Goal: Transaction & Acquisition: Subscribe to service/newsletter

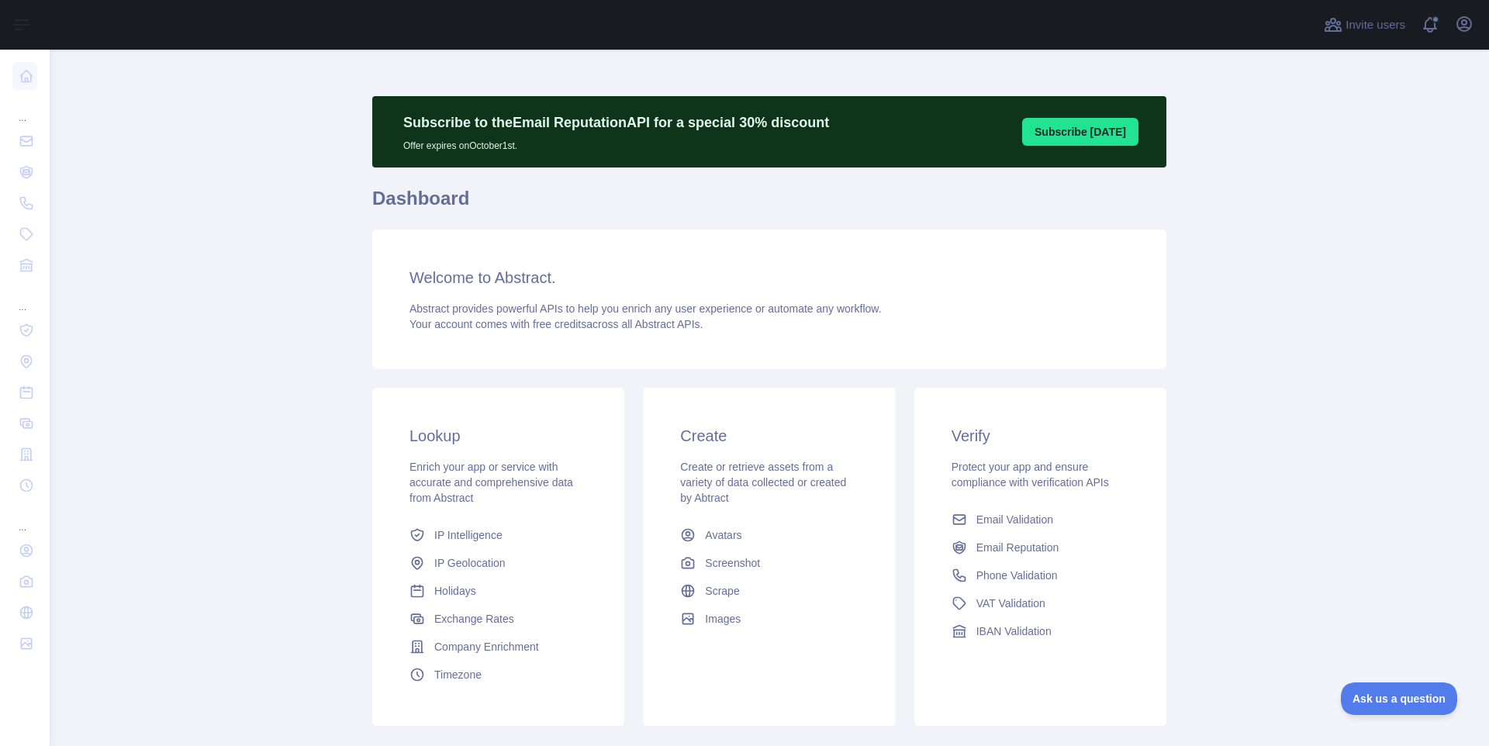
scroll to position [6, 0]
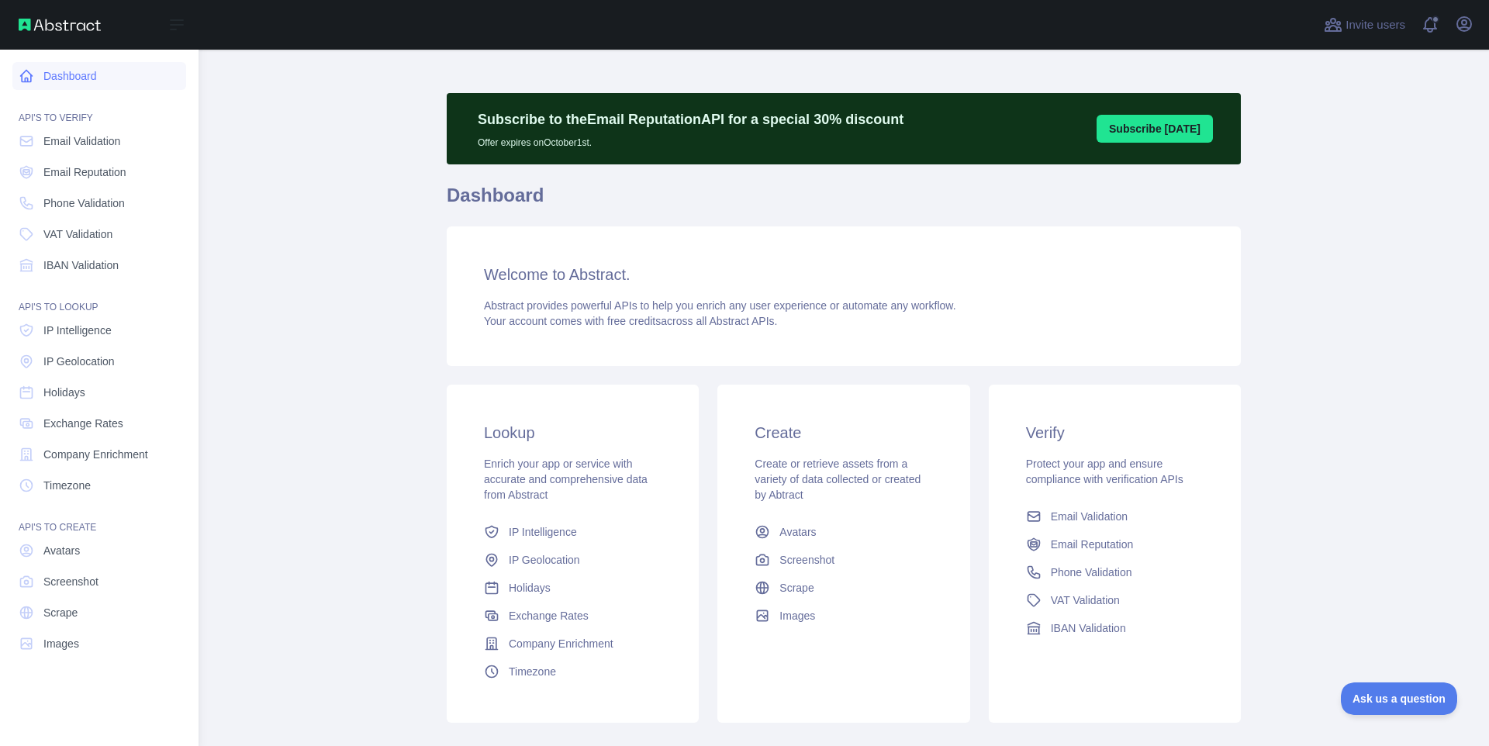
click at [81, 79] on link "Dashboard" at bounding box center [99, 76] width 174 height 28
click at [120, 150] on link "Email Validation" at bounding box center [99, 141] width 174 height 28
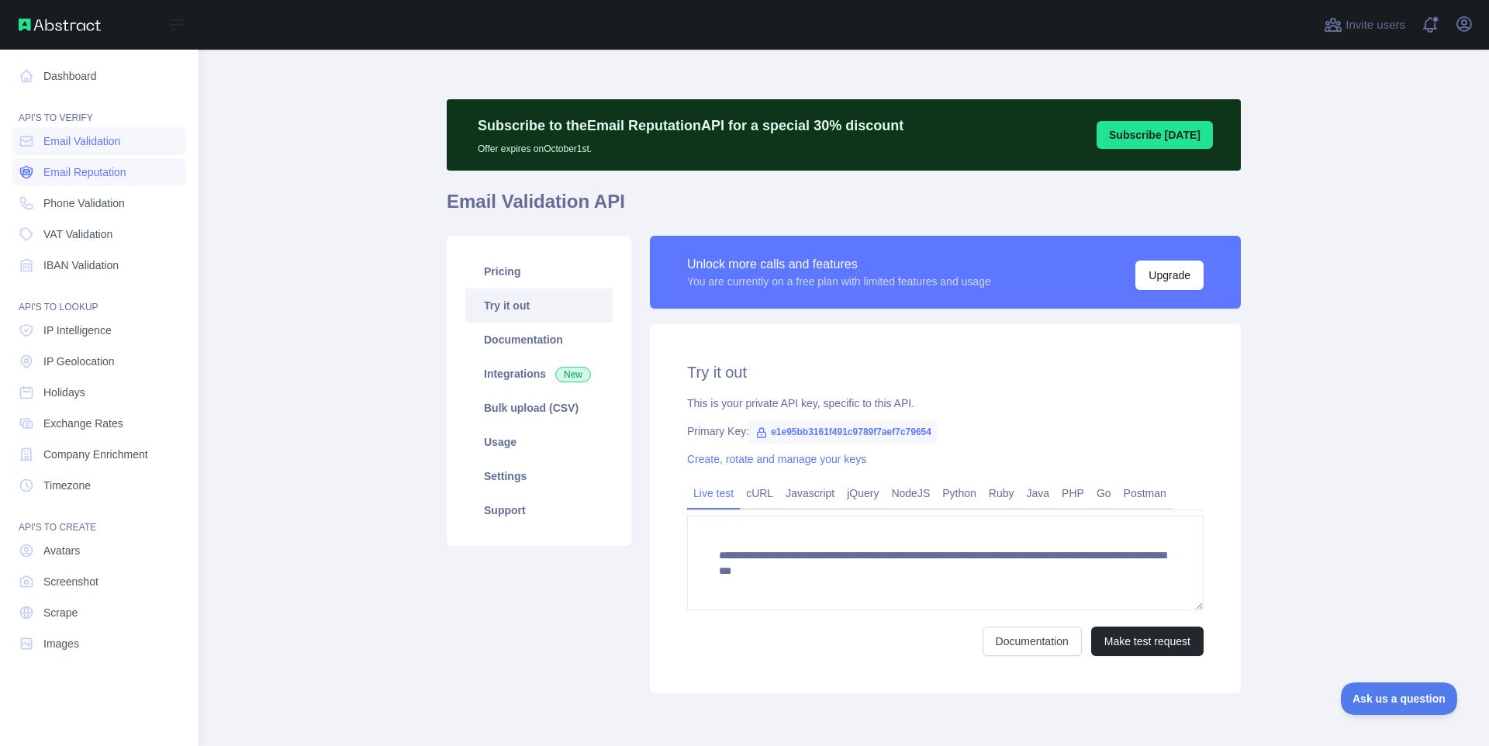
click at [121, 167] on span "Email Reputation" at bounding box center [84, 172] width 83 height 16
click at [124, 211] on link "Phone Validation" at bounding box center [99, 203] width 174 height 28
click at [121, 236] on link "VAT Validation" at bounding box center [99, 234] width 174 height 28
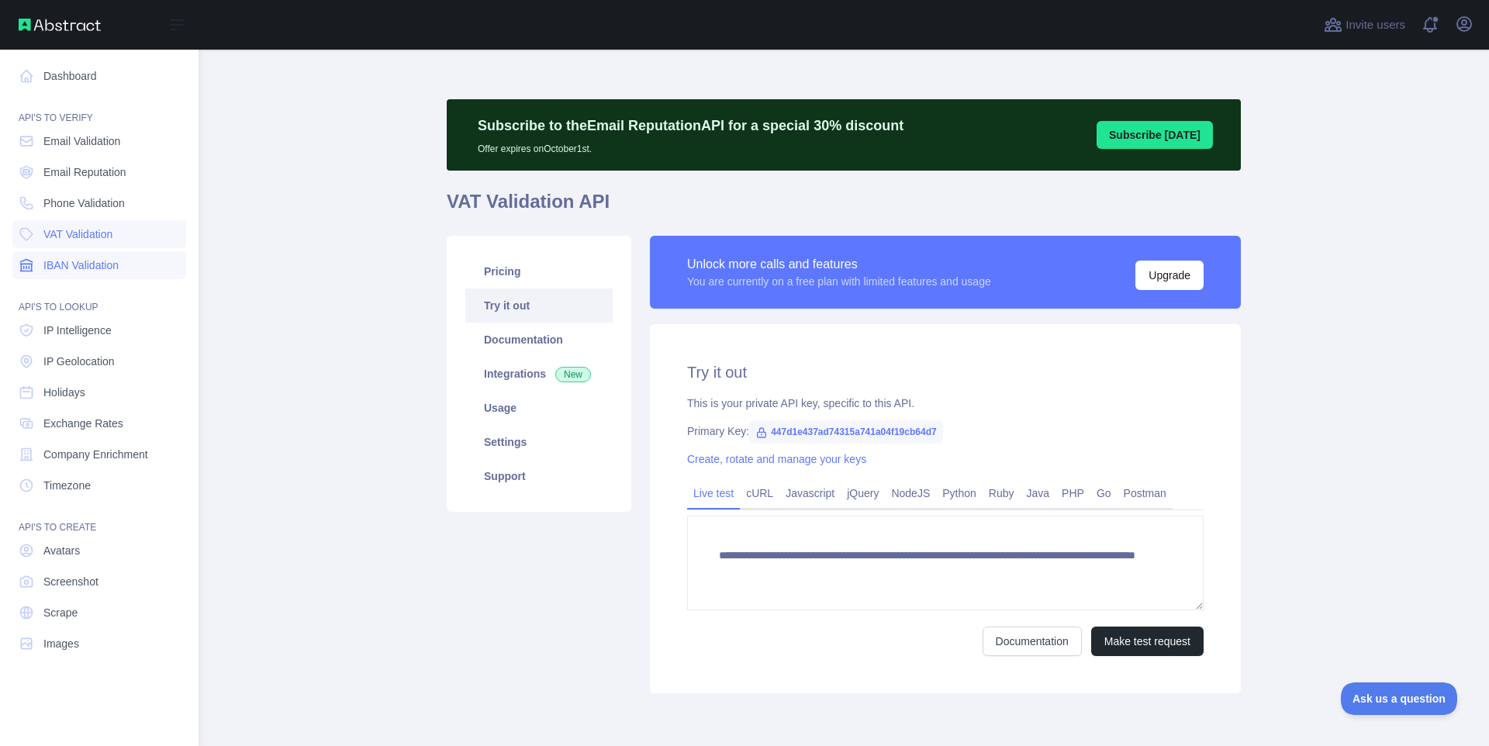
click at [119, 264] on span "IBAN Validation" at bounding box center [80, 265] width 75 height 16
click at [112, 331] on span "IP Intelligence" at bounding box center [77, 331] width 68 height 16
click at [107, 361] on span "IP Geolocation" at bounding box center [78, 362] width 71 height 16
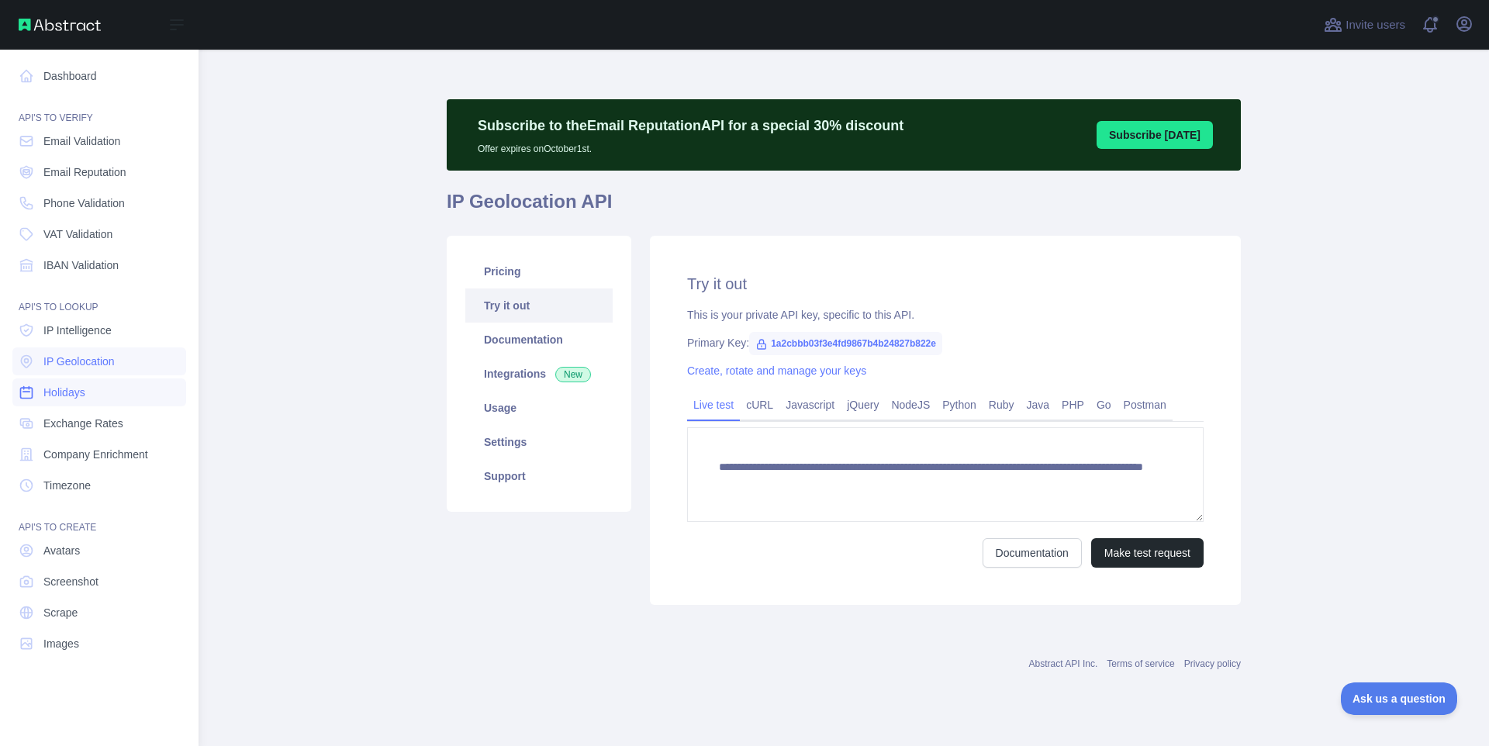
click at [105, 381] on link "Holidays" at bounding box center [99, 392] width 174 height 28
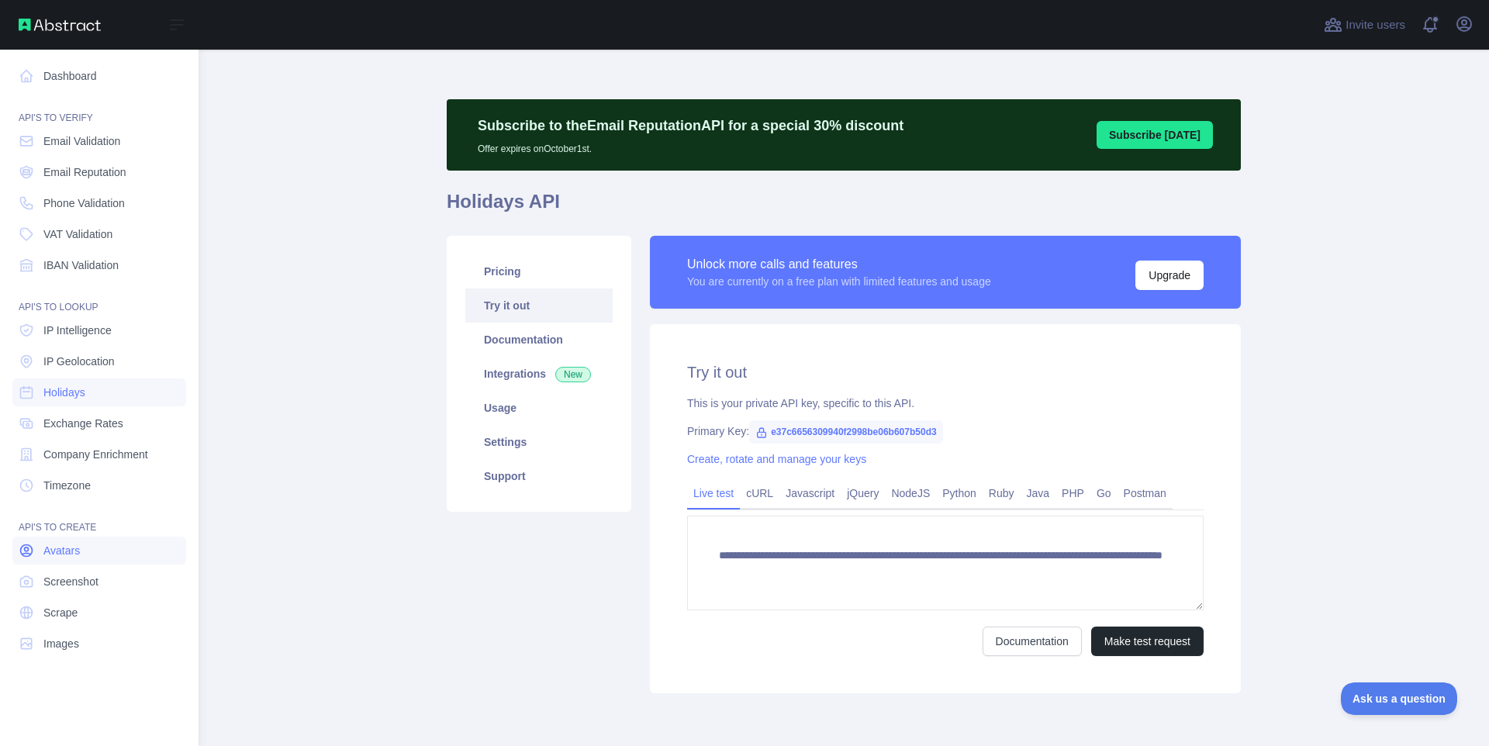
click at [129, 551] on link "Avatars" at bounding box center [99, 551] width 174 height 28
click at [135, 573] on link "Screenshot" at bounding box center [99, 582] width 174 height 28
click at [117, 609] on link "Scrape" at bounding box center [99, 613] width 174 height 28
click at [102, 640] on link "Images" at bounding box center [99, 644] width 174 height 28
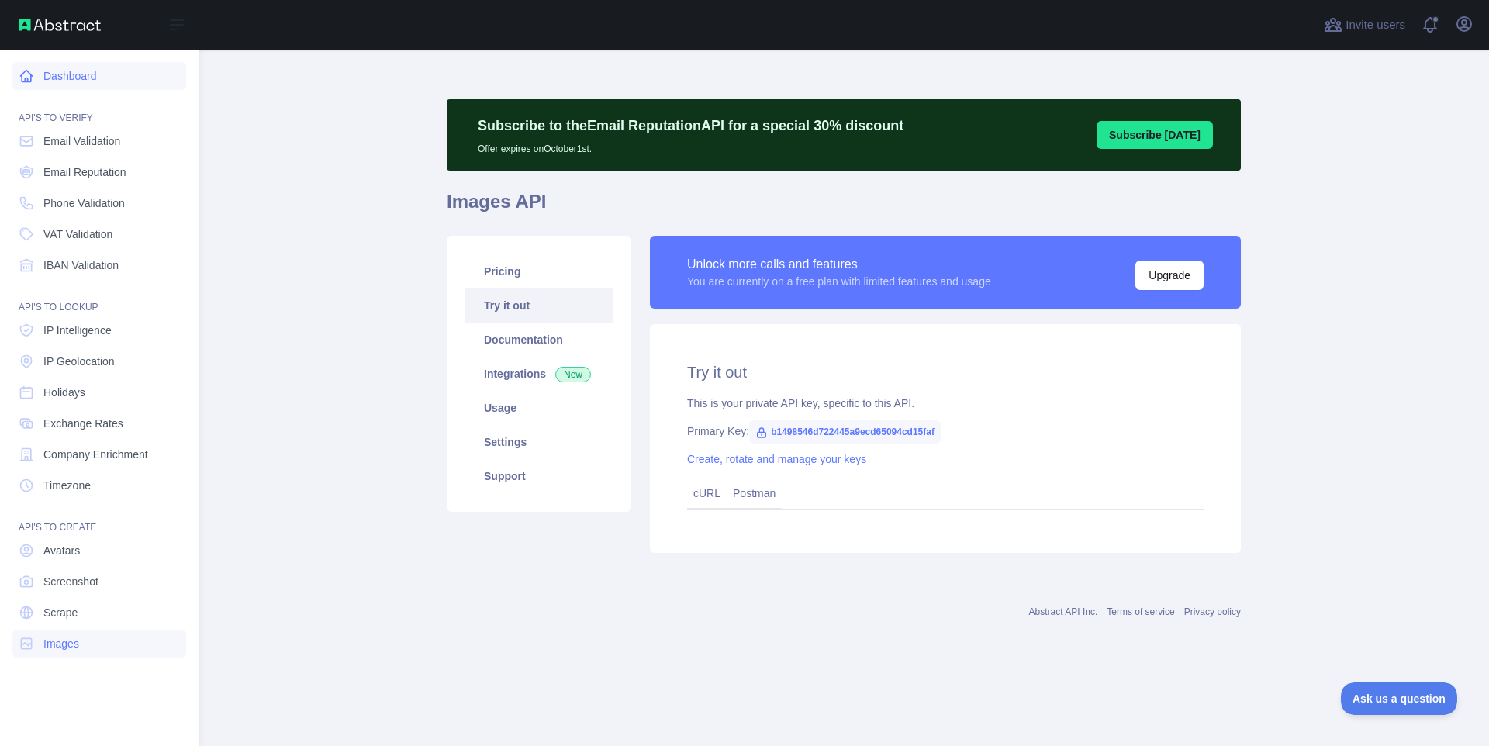
click at [77, 81] on link "Dashboard" at bounding box center [99, 76] width 174 height 28
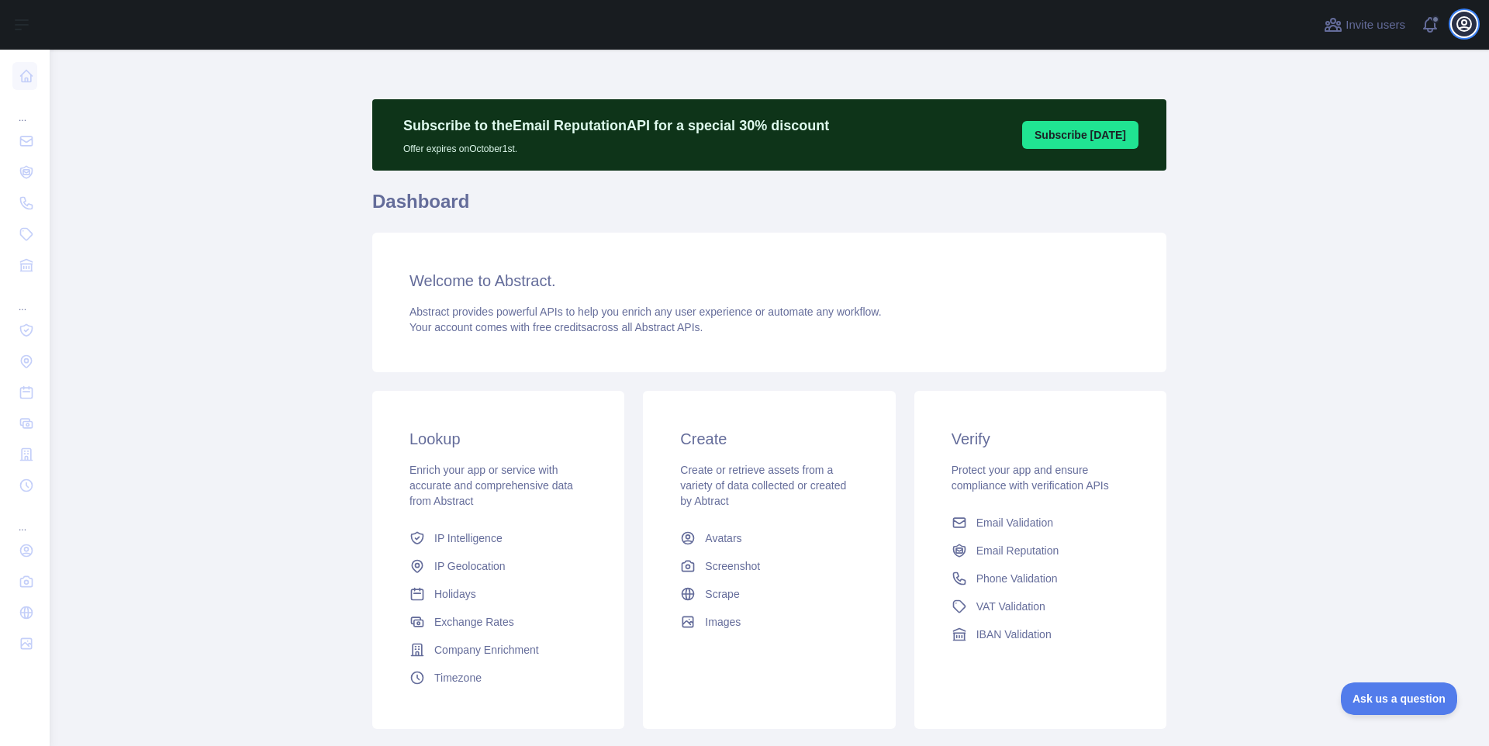
click at [1461, 27] on icon "button" at bounding box center [1464, 24] width 14 height 14
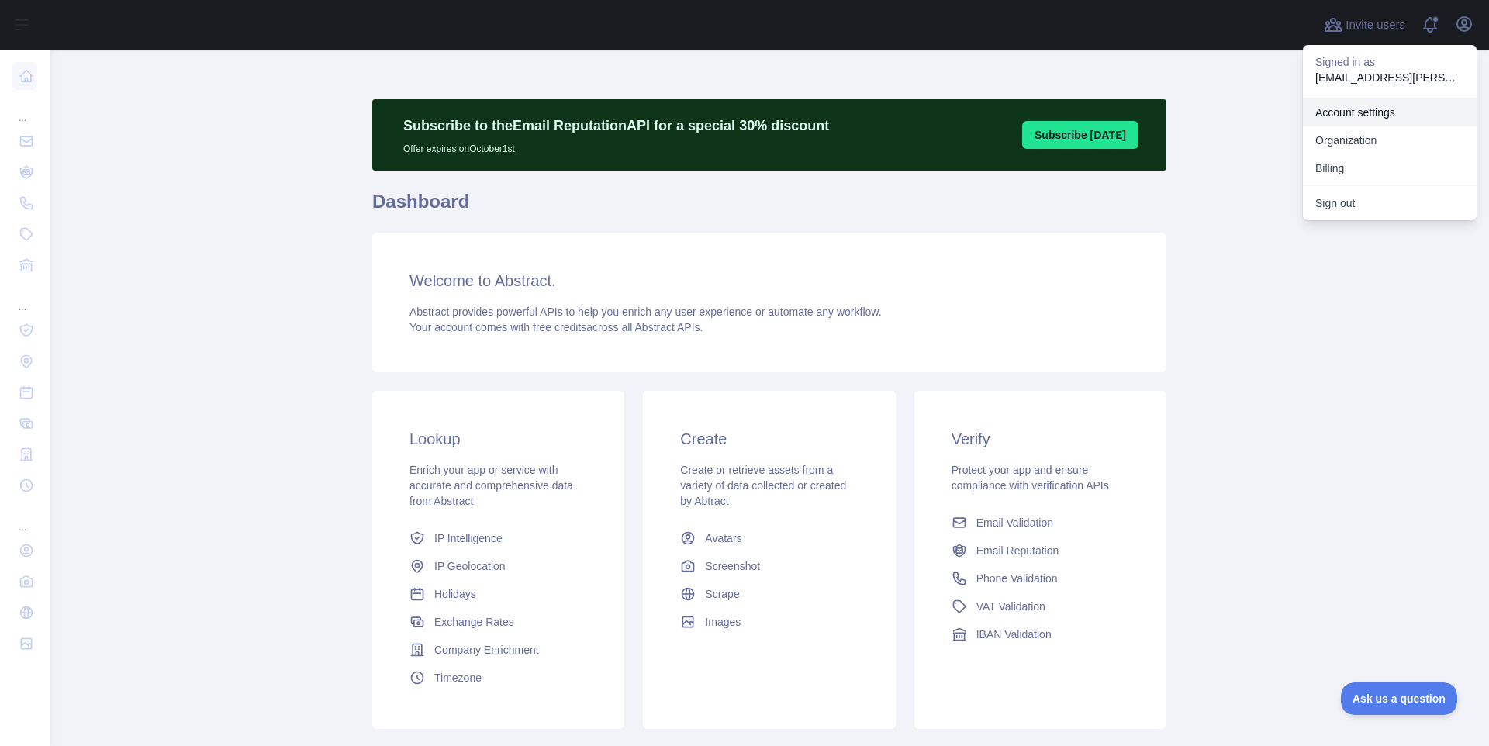
click at [1380, 109] on link "Account settings" at bounding box center [1390, 112] width 174 height 28
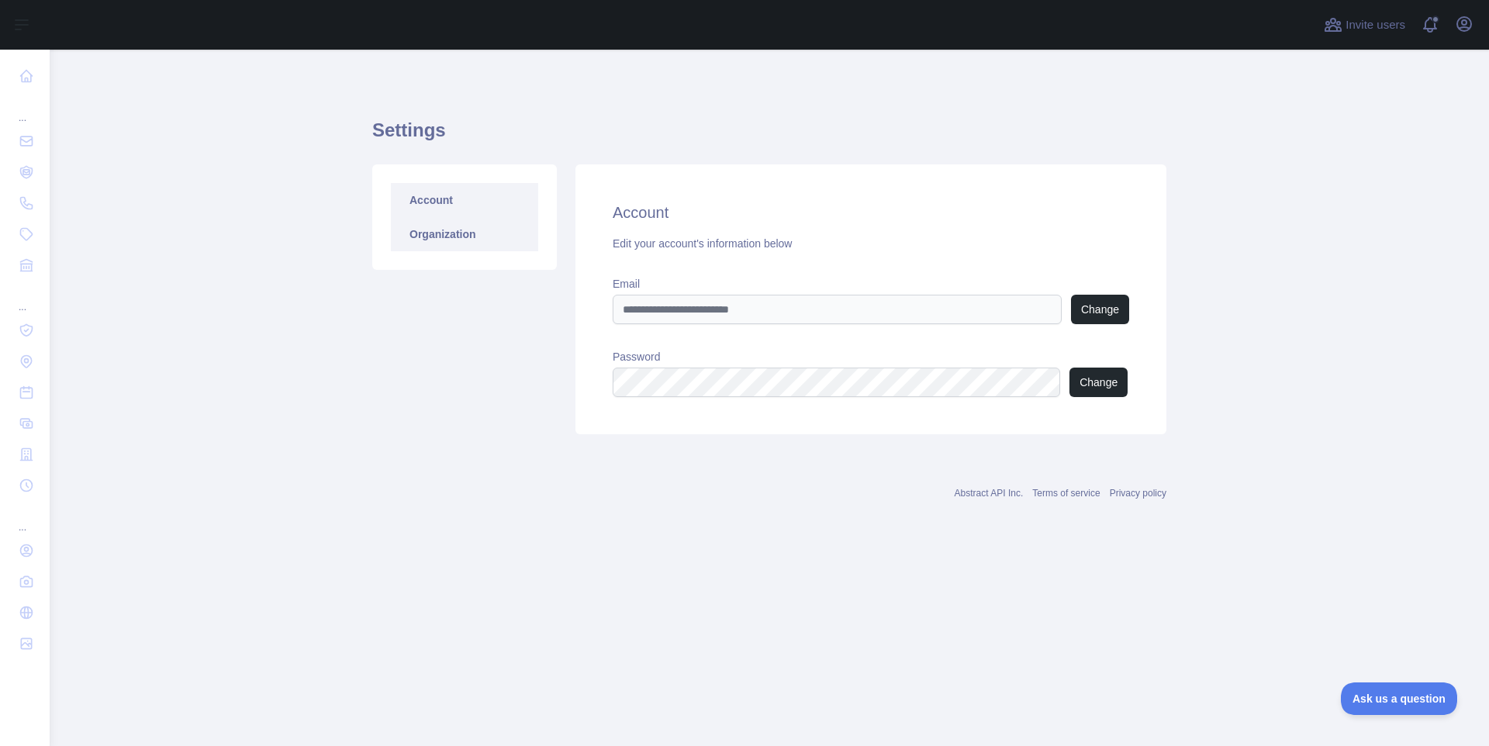
click at [485, 240] on link "Organization" at bounding box center [464, 234] width 147 height 34
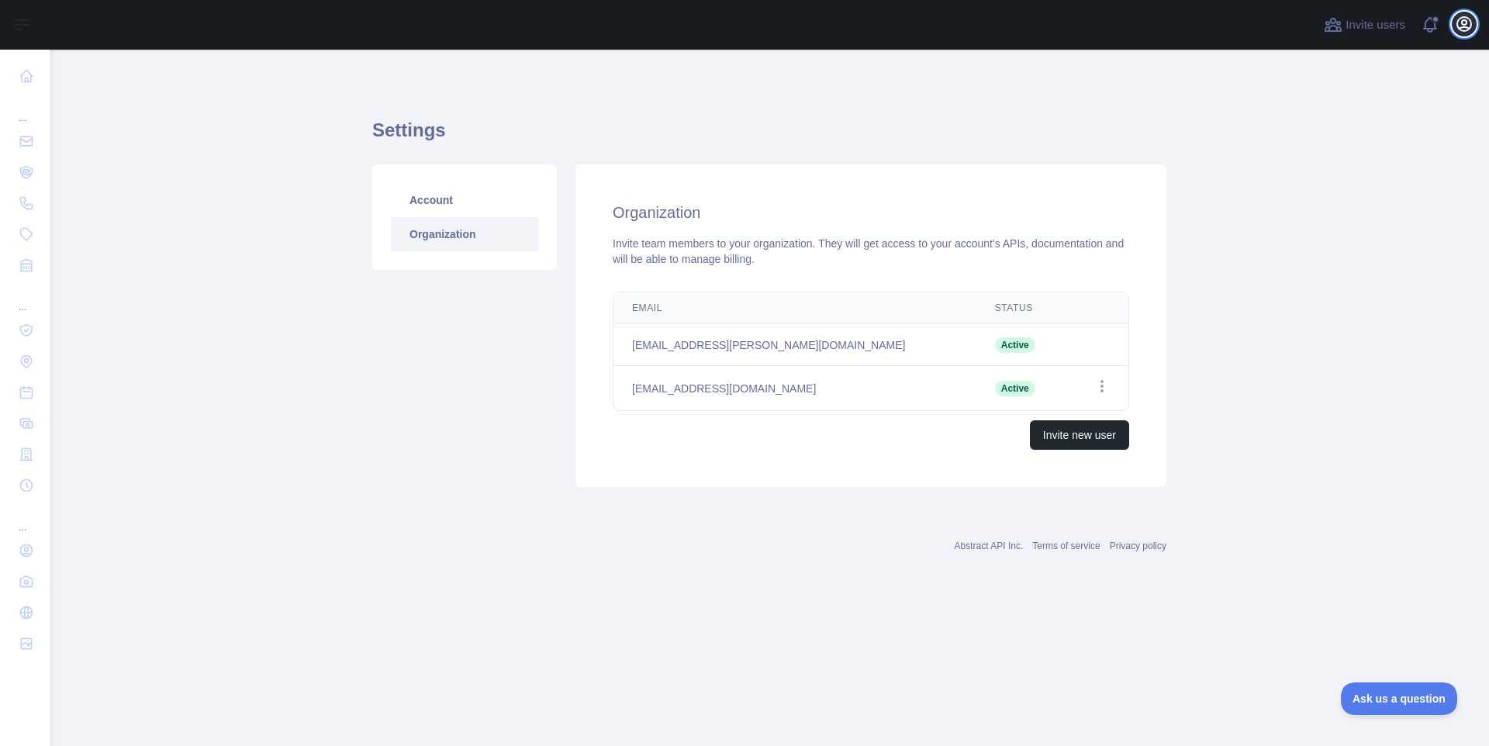
click at [1459, 26] on icon "button" at bounding box center [1463, 24] width 19 height 19
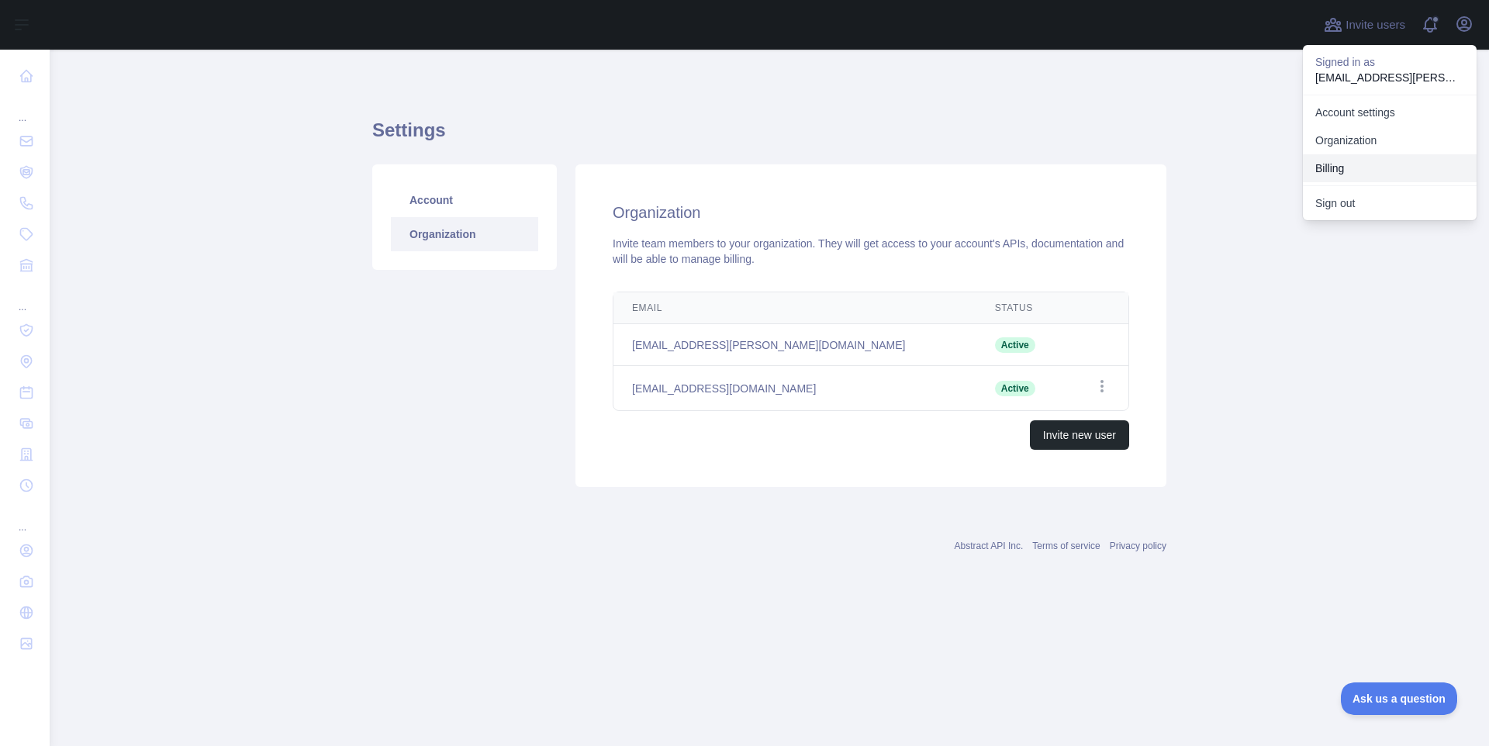
click at [1387, 170] on button "Billing" at bounding box center [1390, 168] width 174 height 28
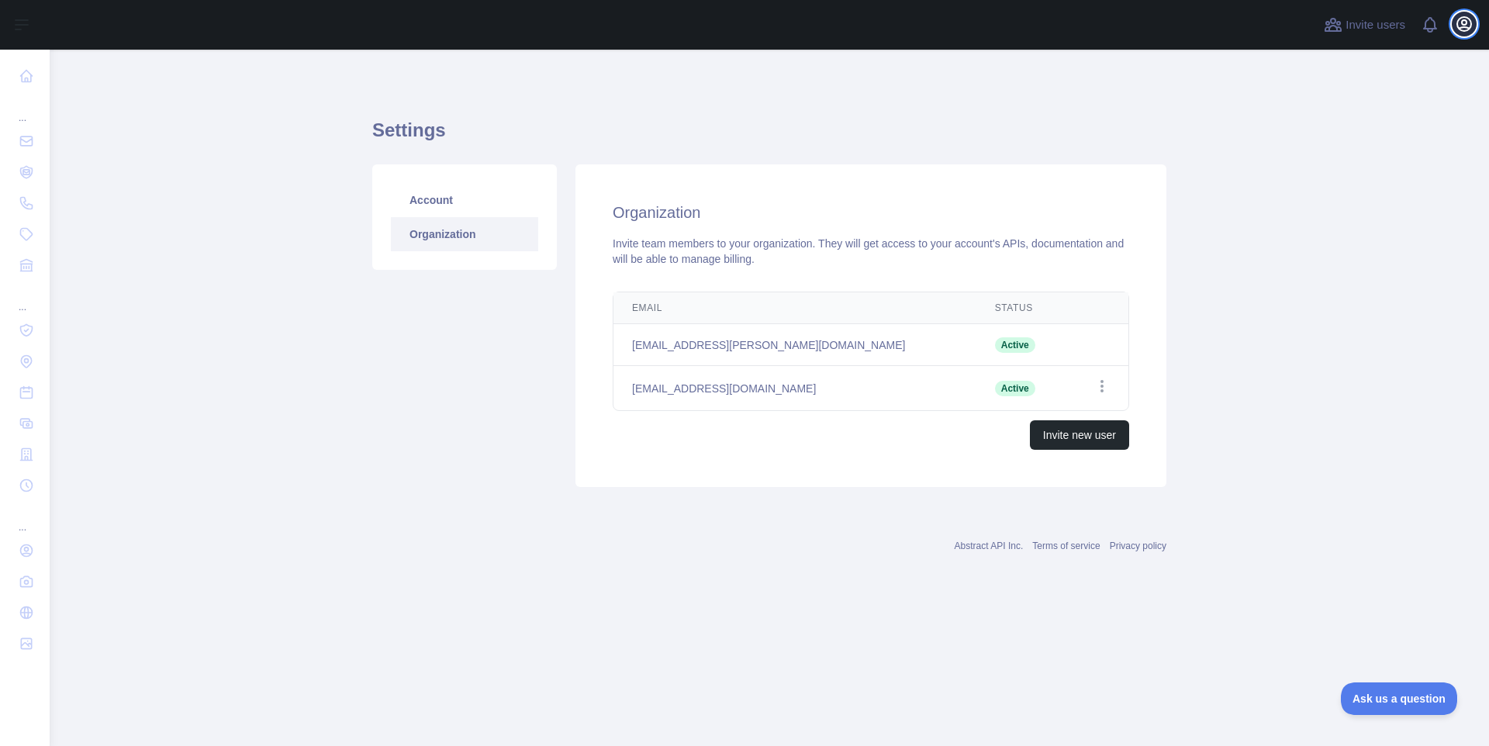
click at [1460, 23] on icon "button" at bounding box center [1463, 24] width 19 height 19
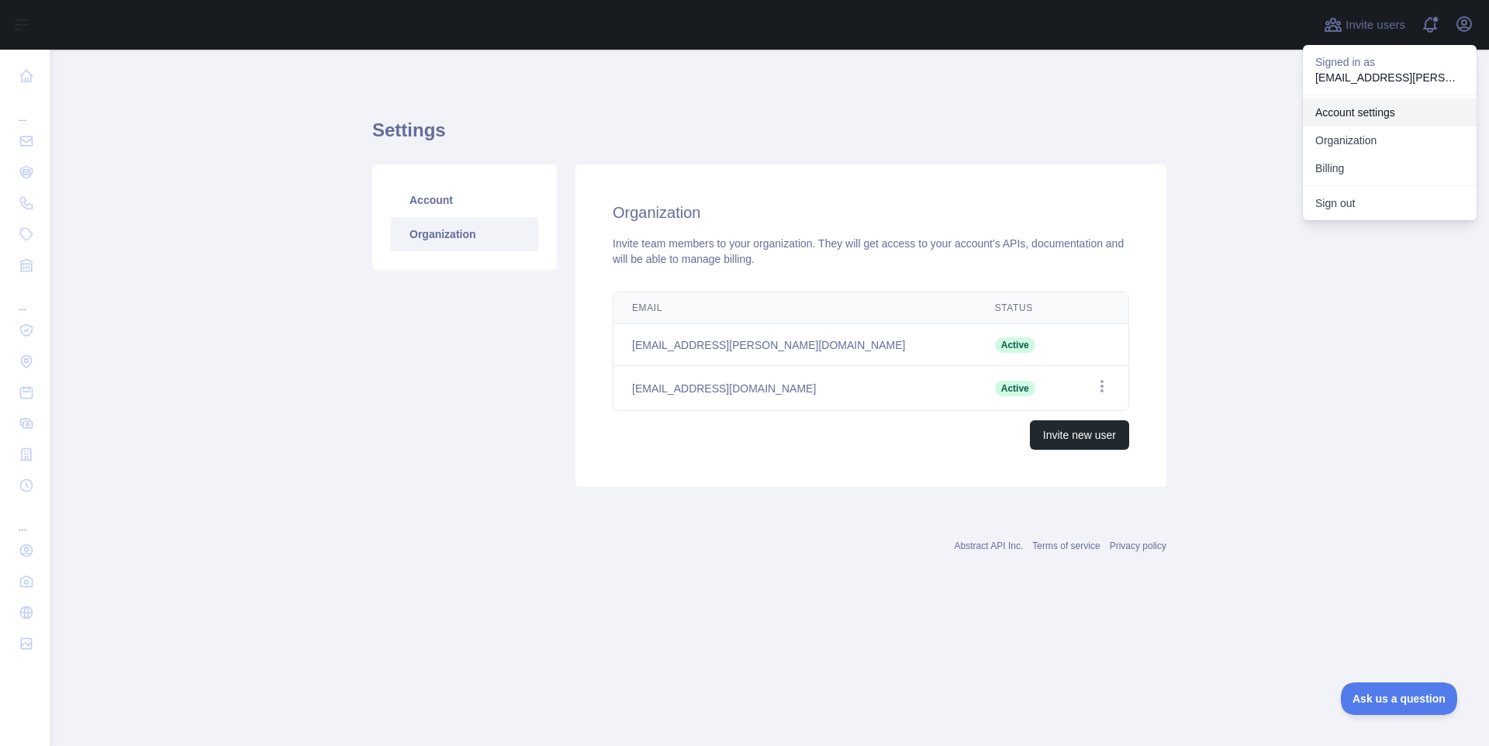
click at [1386, 115] on link "Account settings" at bounding box center [1390, 112] width 174 height 28
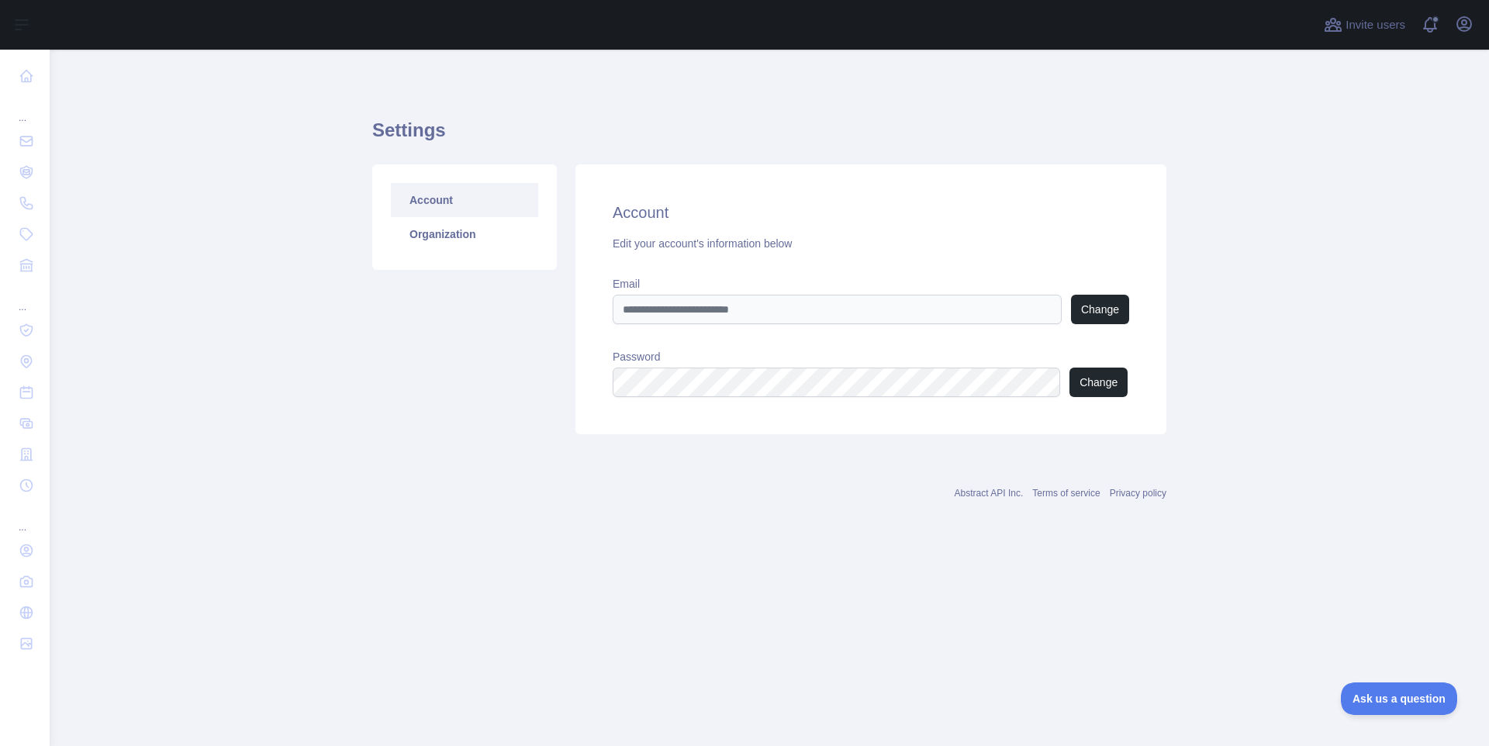
click at [1479, 35] on div "Invite users View notifications Open user menu" at bounding box center [769, 25] width 1439 height 50
click at [1472, 28] on icon "button" at bounding box center [1463, 24] width 19 height 19
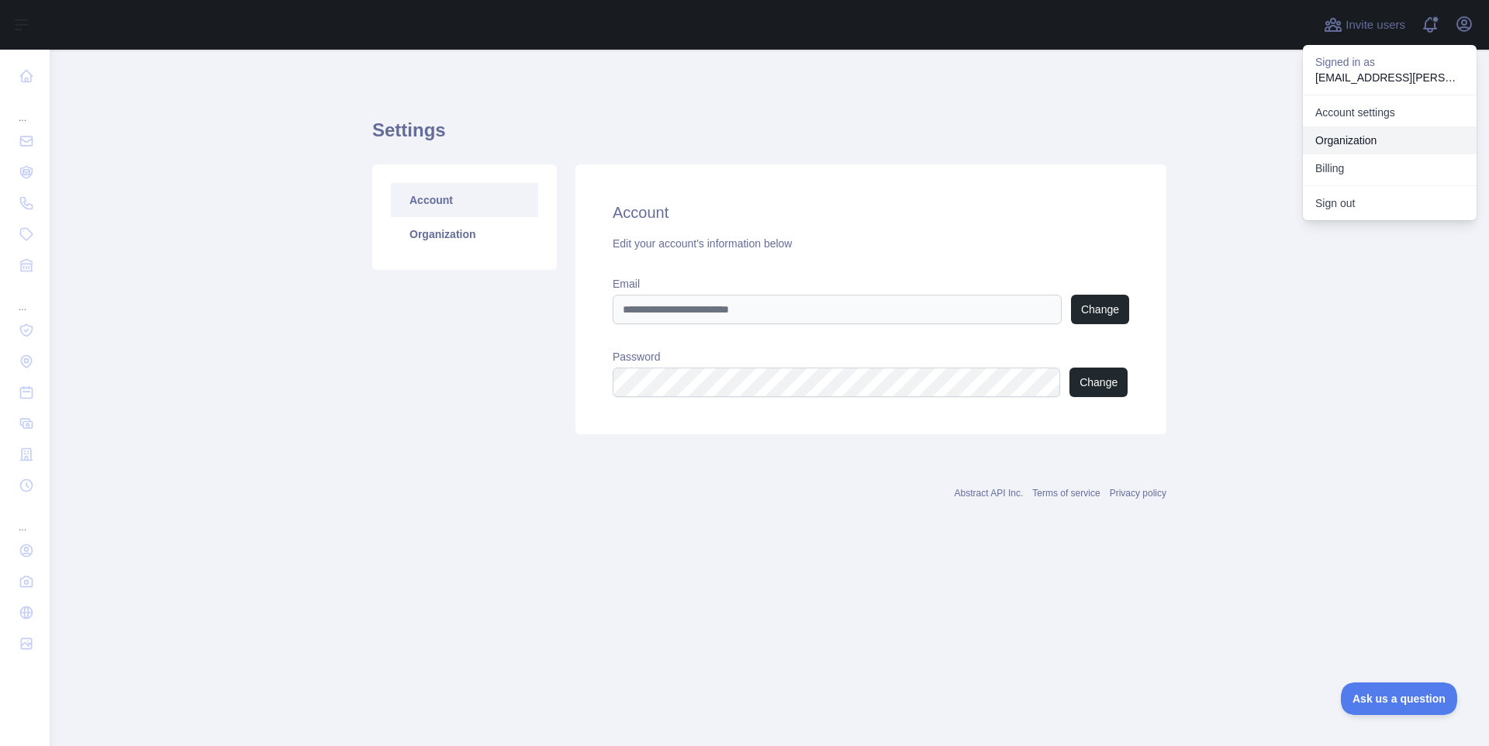
click at [1389, 140] on link "Organization" at bounding box center [1390, 140] width 174 height 28
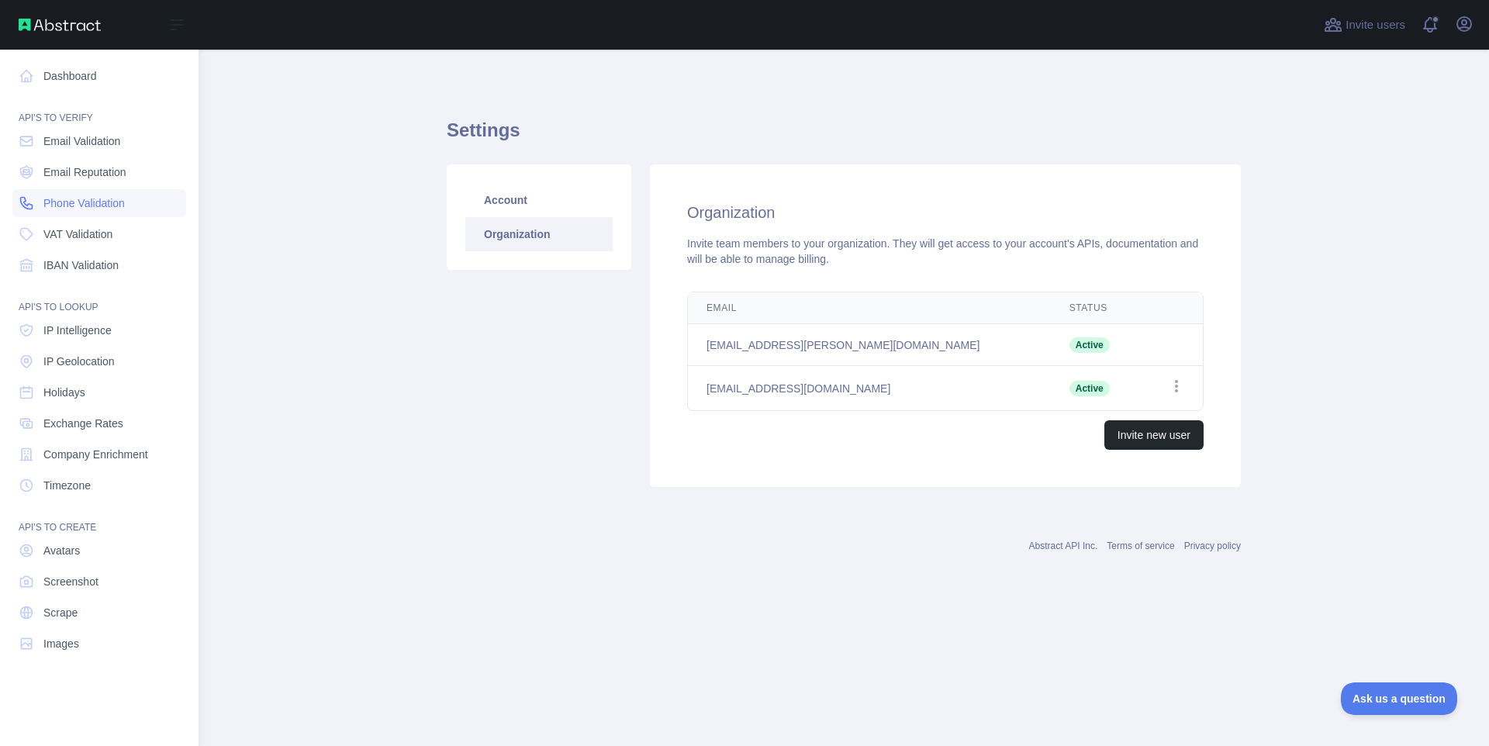
click at [120, 202] on span "Phone Validation" at bounding box center [83, 203] width 81 height 16
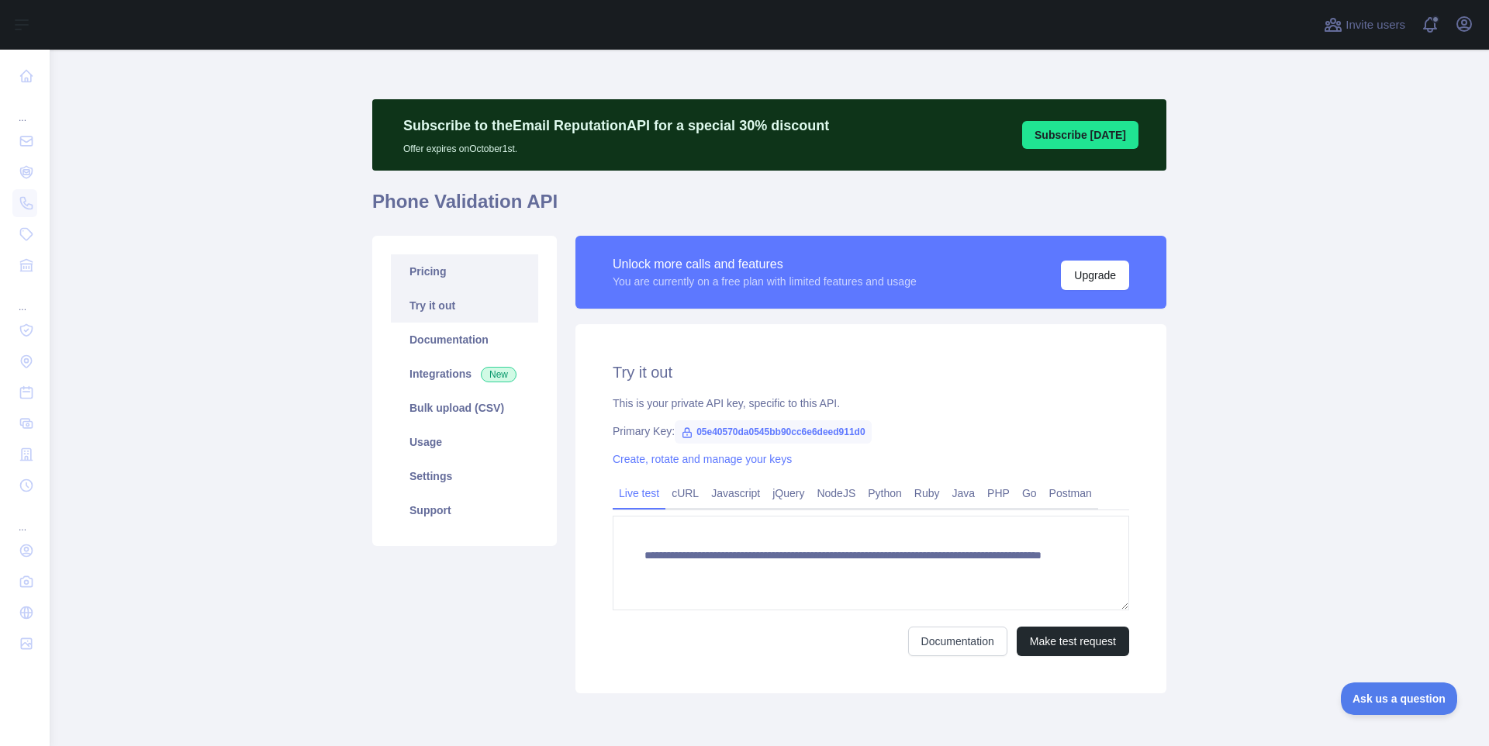
click at [471, 278] on link "Pricing" at bounding box center [464, 271] width 147 height 34
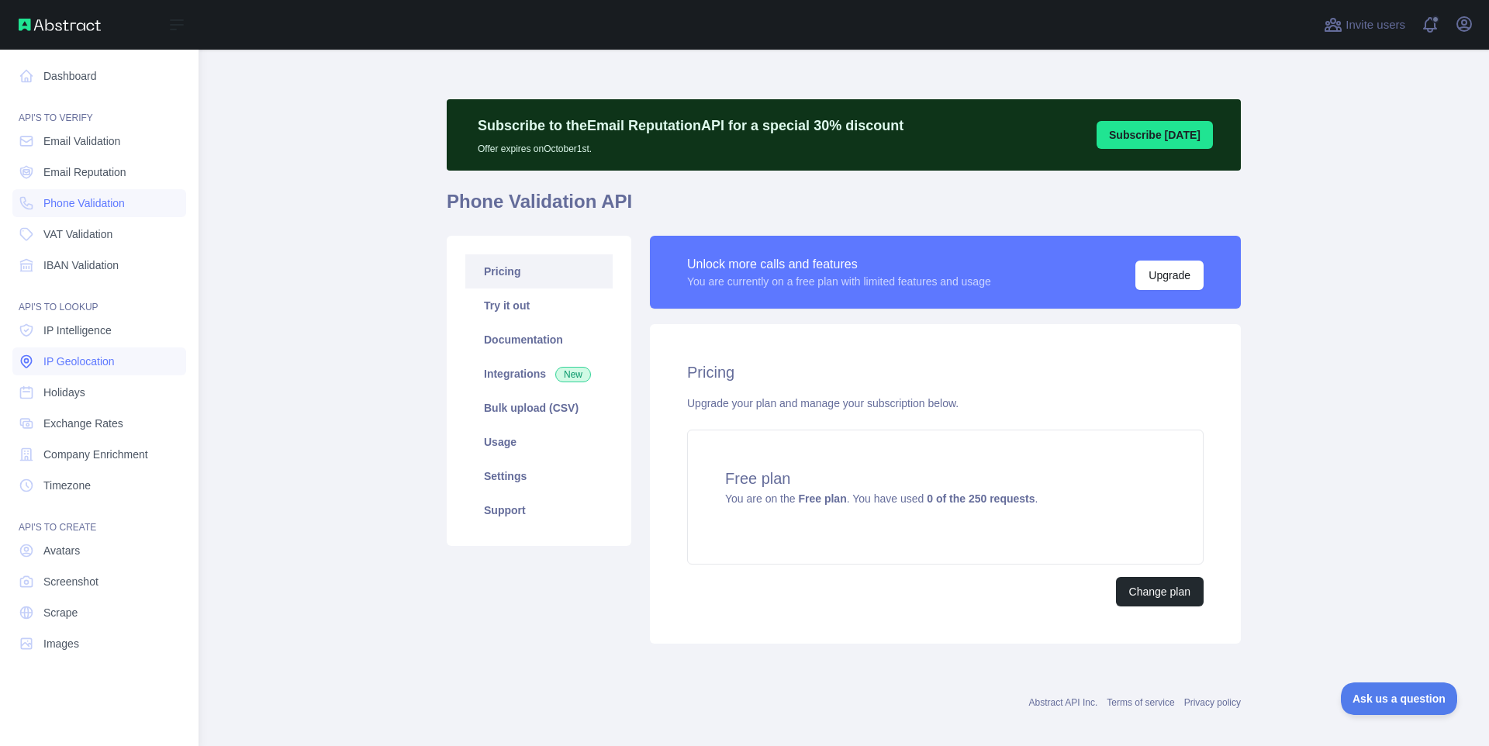
click at [138, 356] on link "IP Geolocation" at bounding box center [99, 361] width 174 height 28
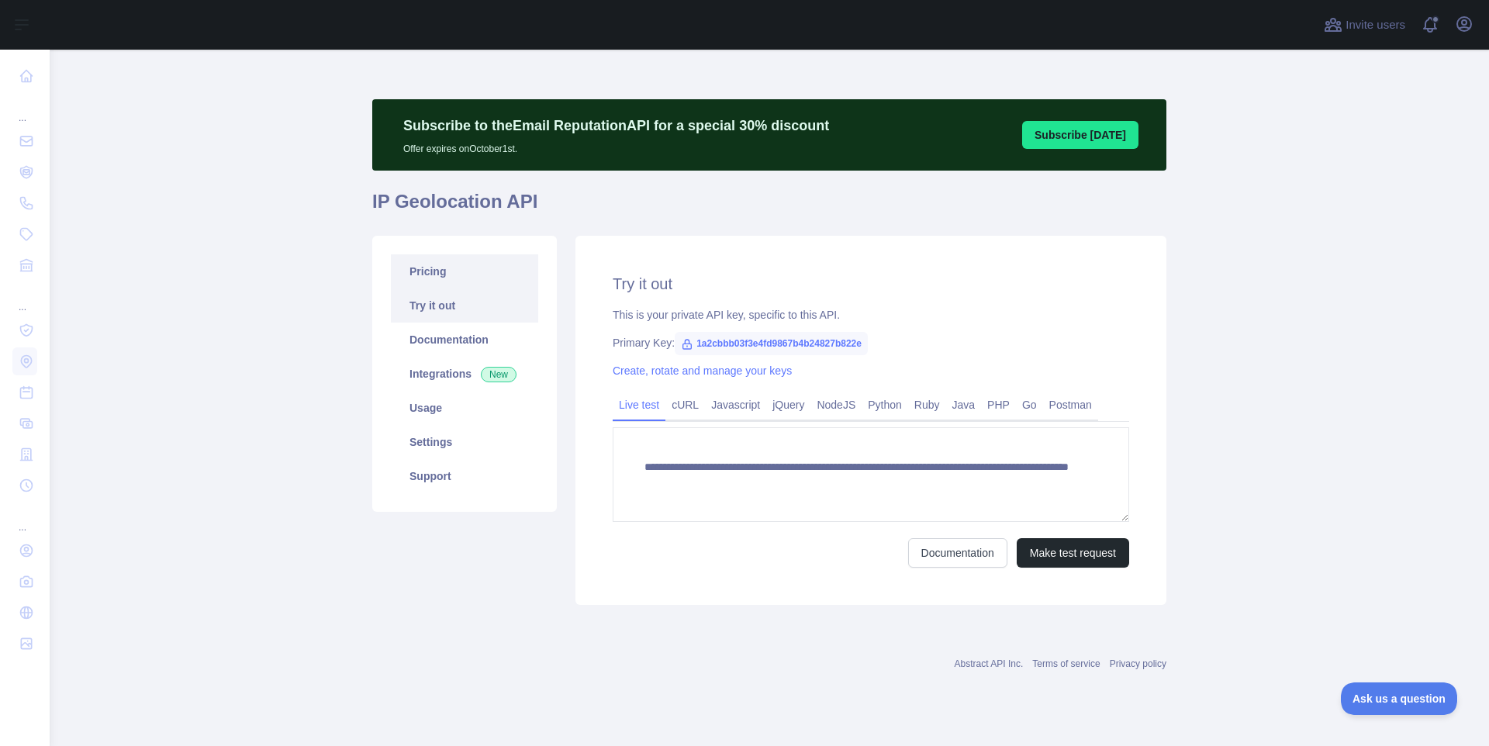
click at [446, 278] on link "Pricing" at bounding box center [464, 271] width 147 height 34
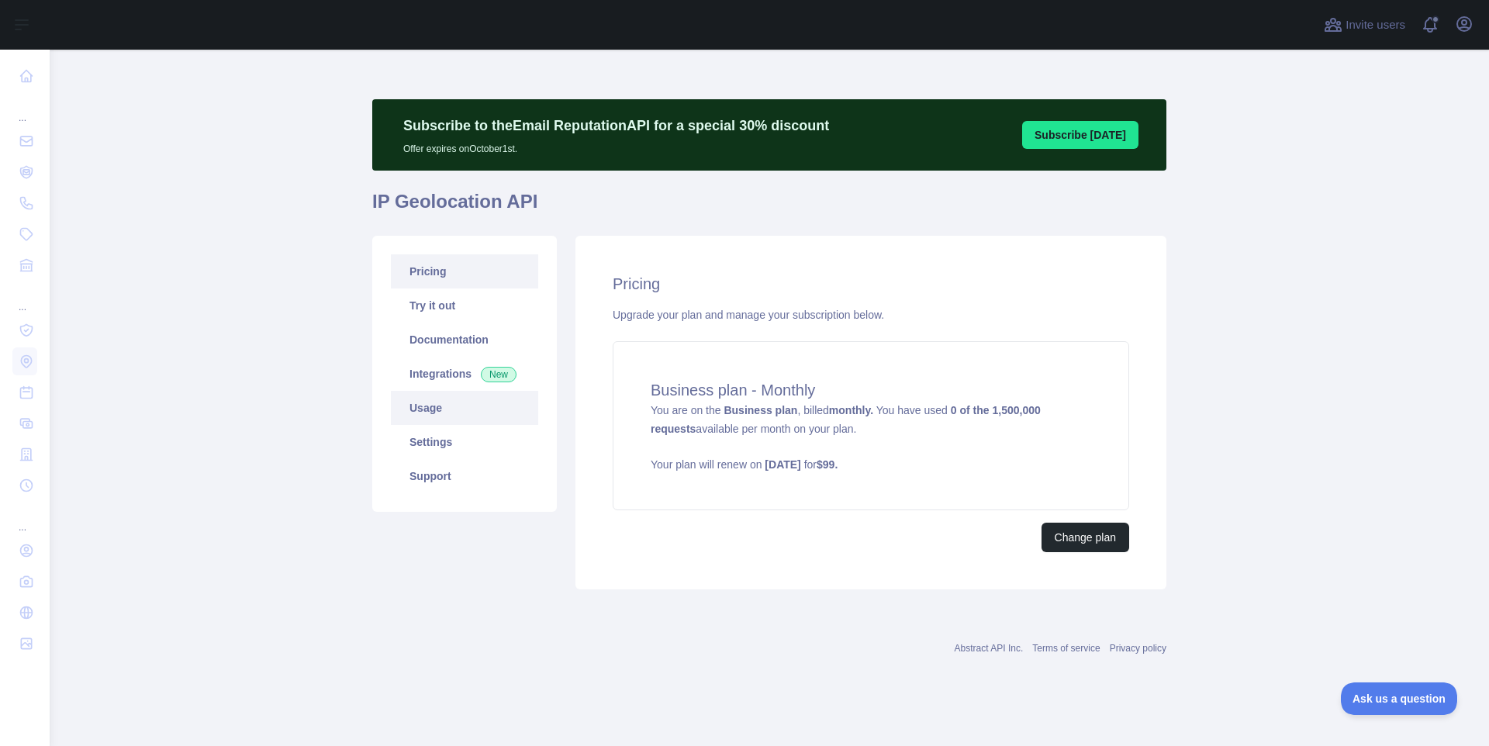
click at [453, 422] on link "Usage" at bounding box center [464, 408] width 147 height 34
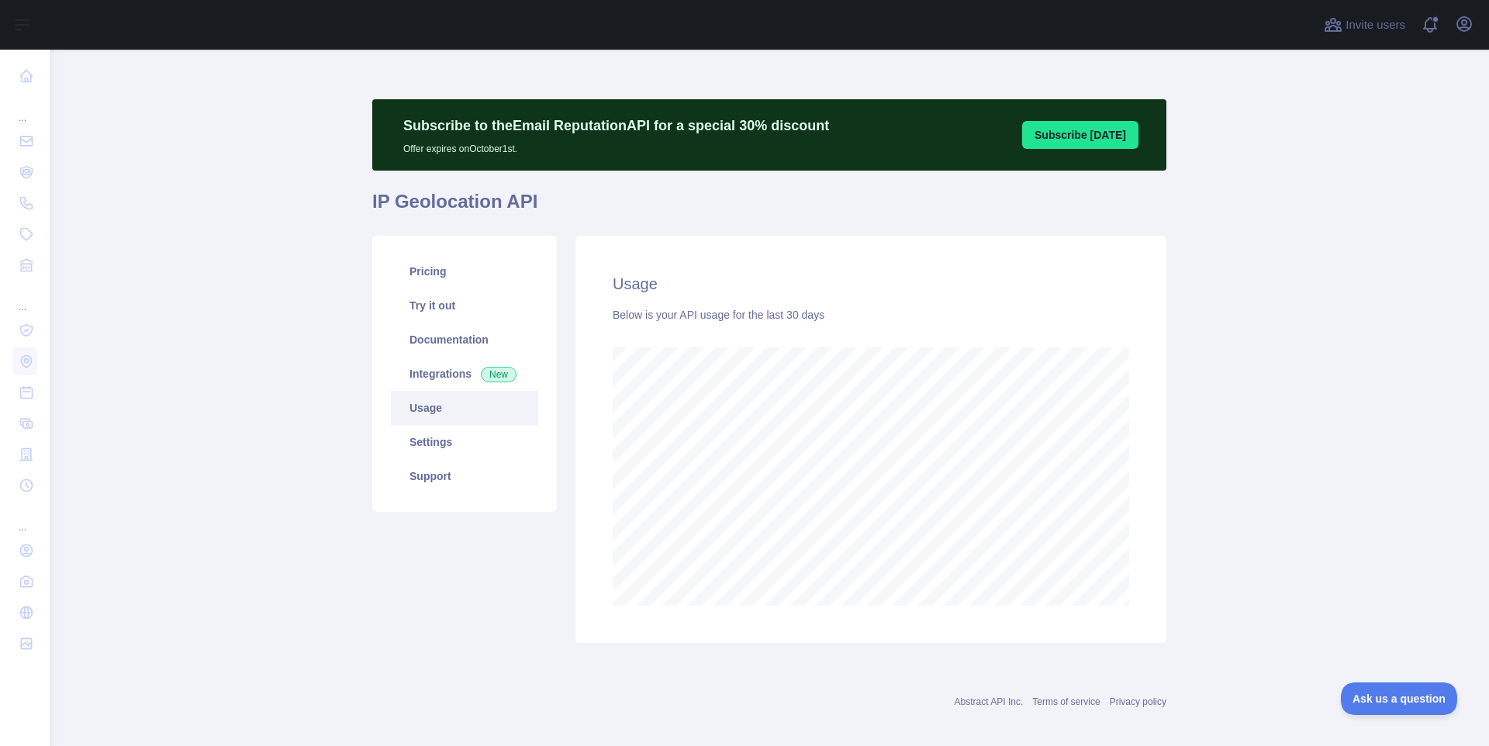
scroll to position [696, 1427]
click at [447, 267] on link "Pricing" at bounding box center [464, 271] width 147 height 34
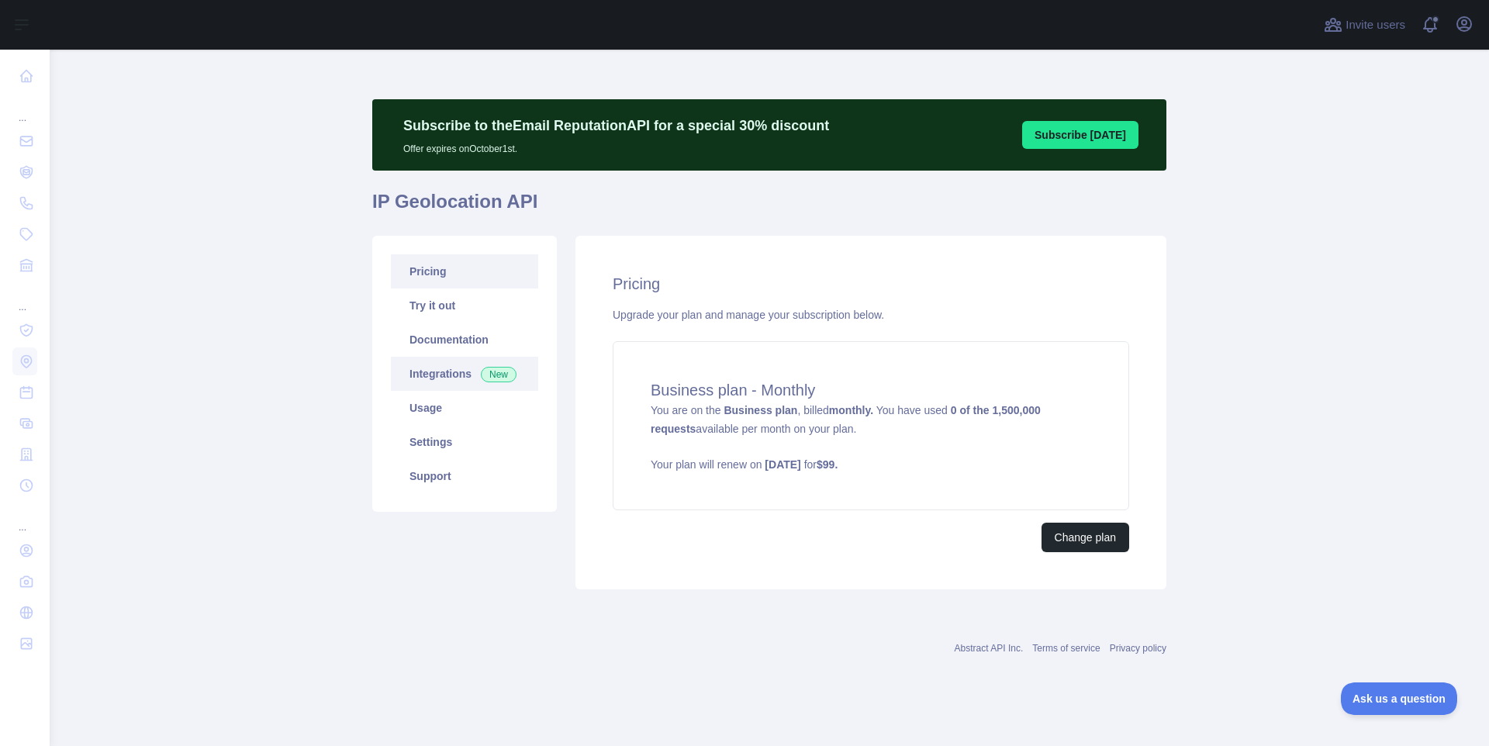
click at [456, 371] on link "Integrations New" at bounding box center [464, 374] width 147 height 34
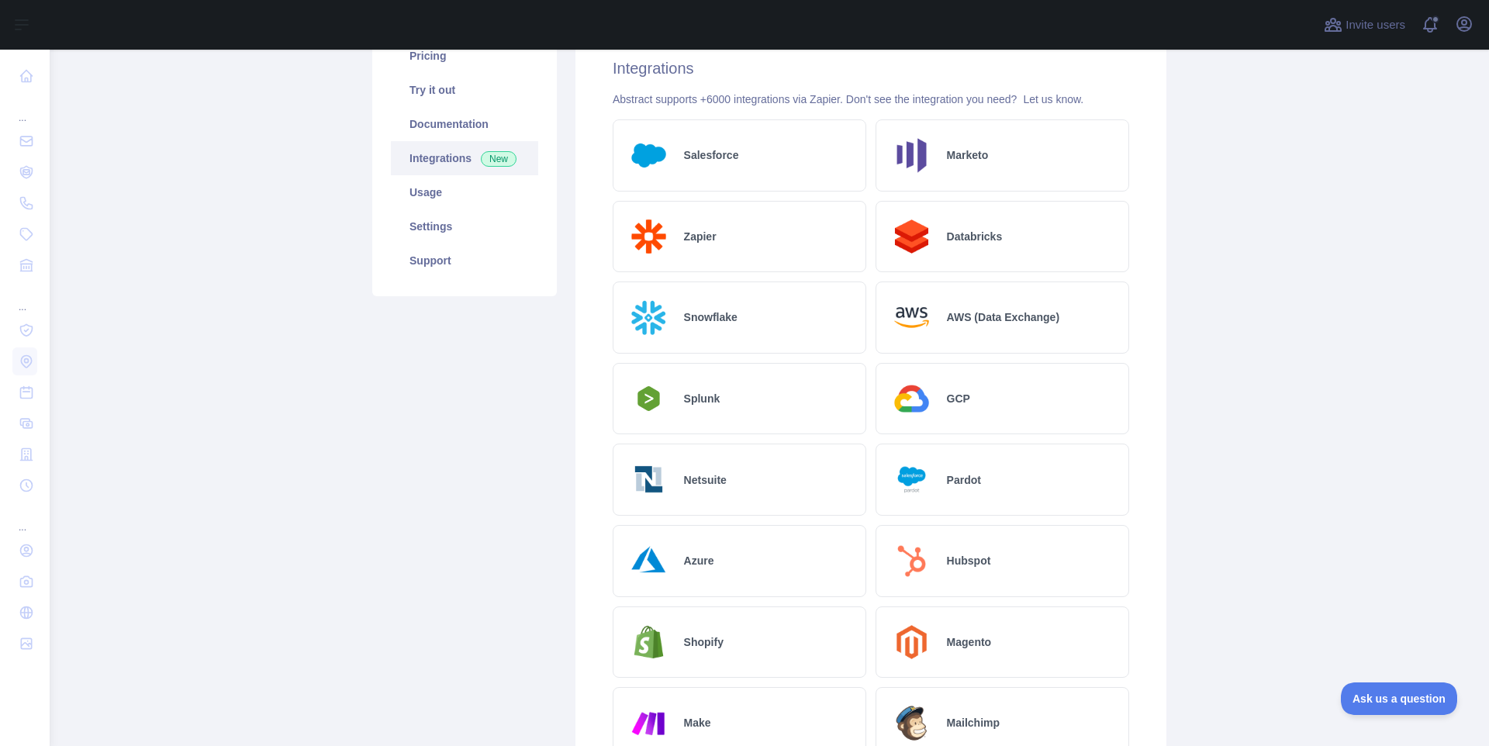
scroll to position [212, 0]
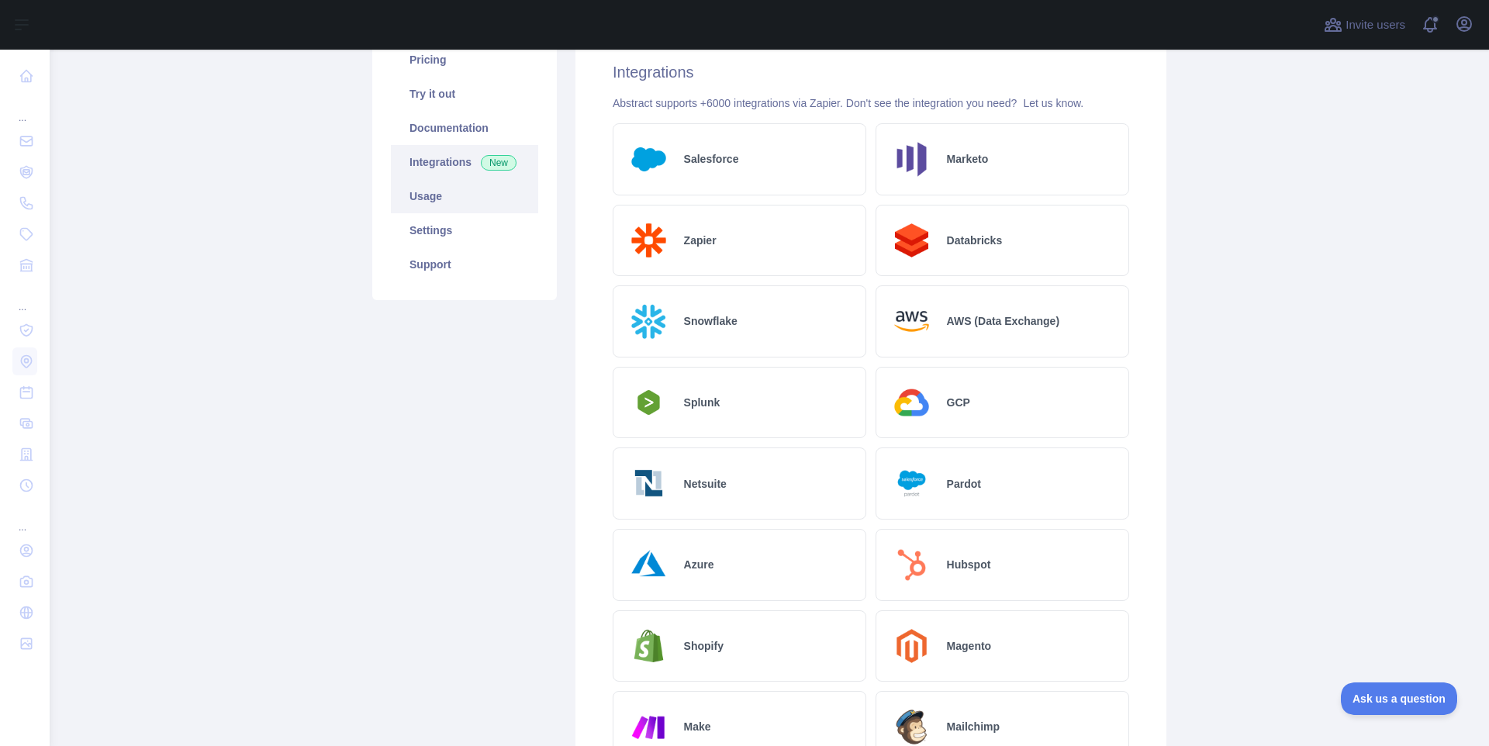
click at [405, 210] on link "Usage" at bounding box center [464, 196] width 147 height 34
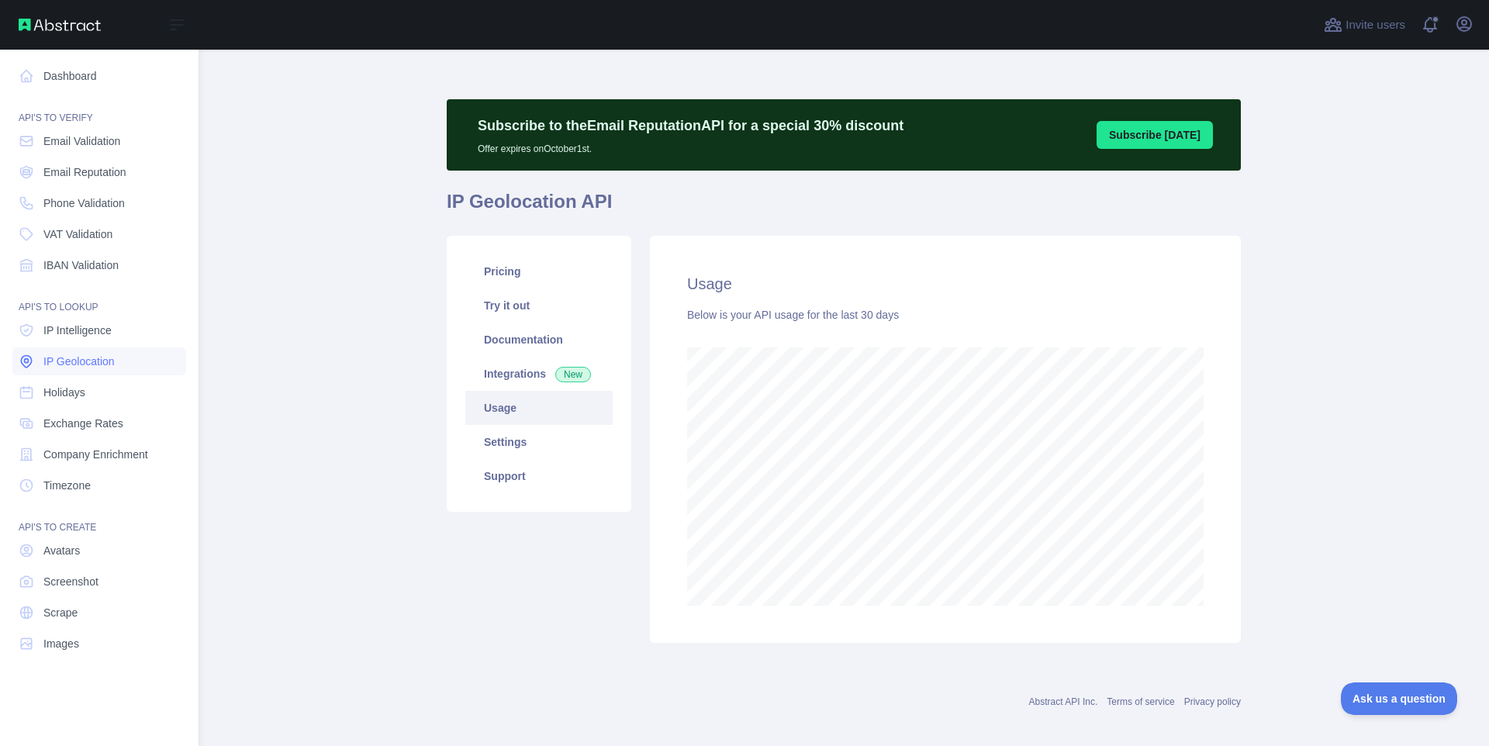
scroll to position [774606, 774024]
click at [52, 326] on span "IP Intelligence" at bounding box center [77, 331] width 68 height 16
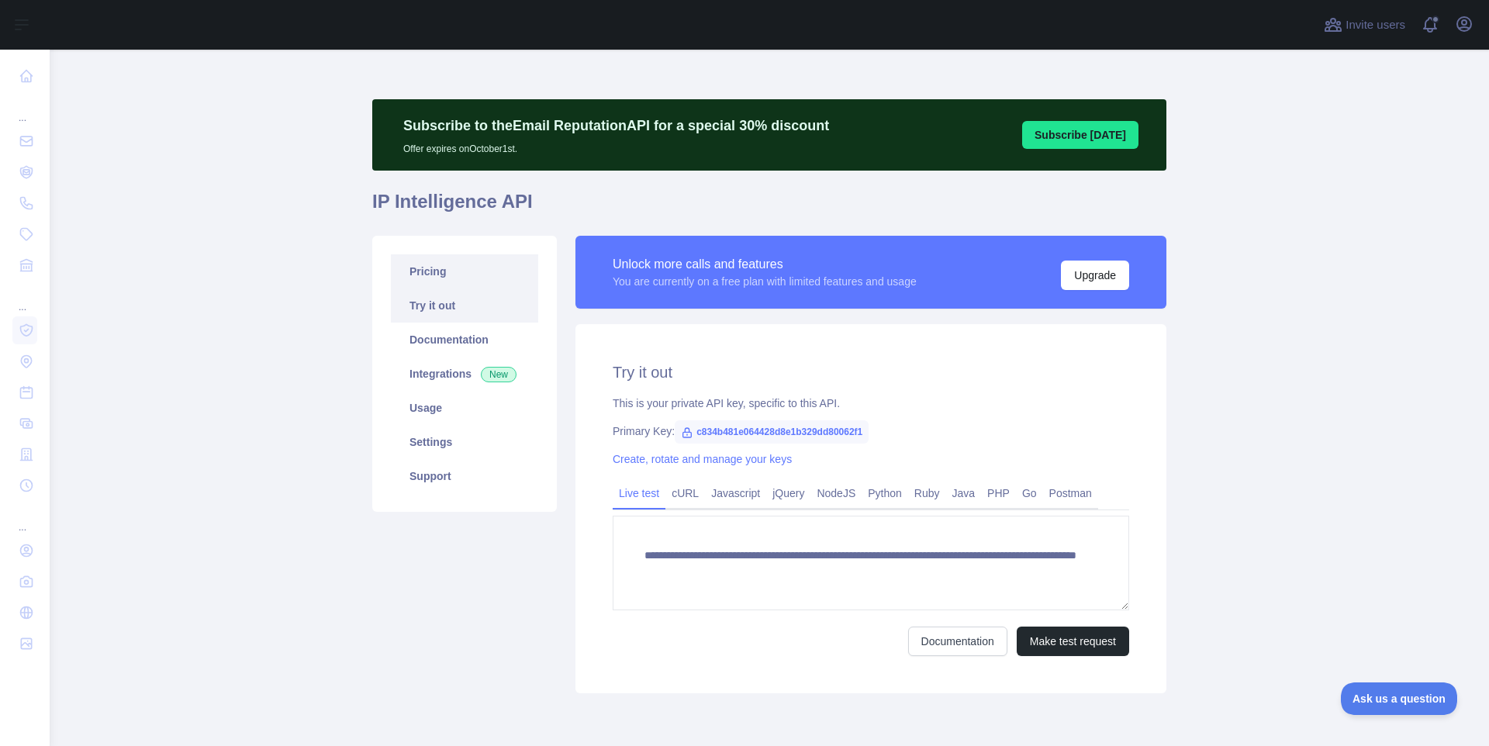
click at [444, 282] on link "Pricing" at bounding box center [464, 271] width 147 height 34
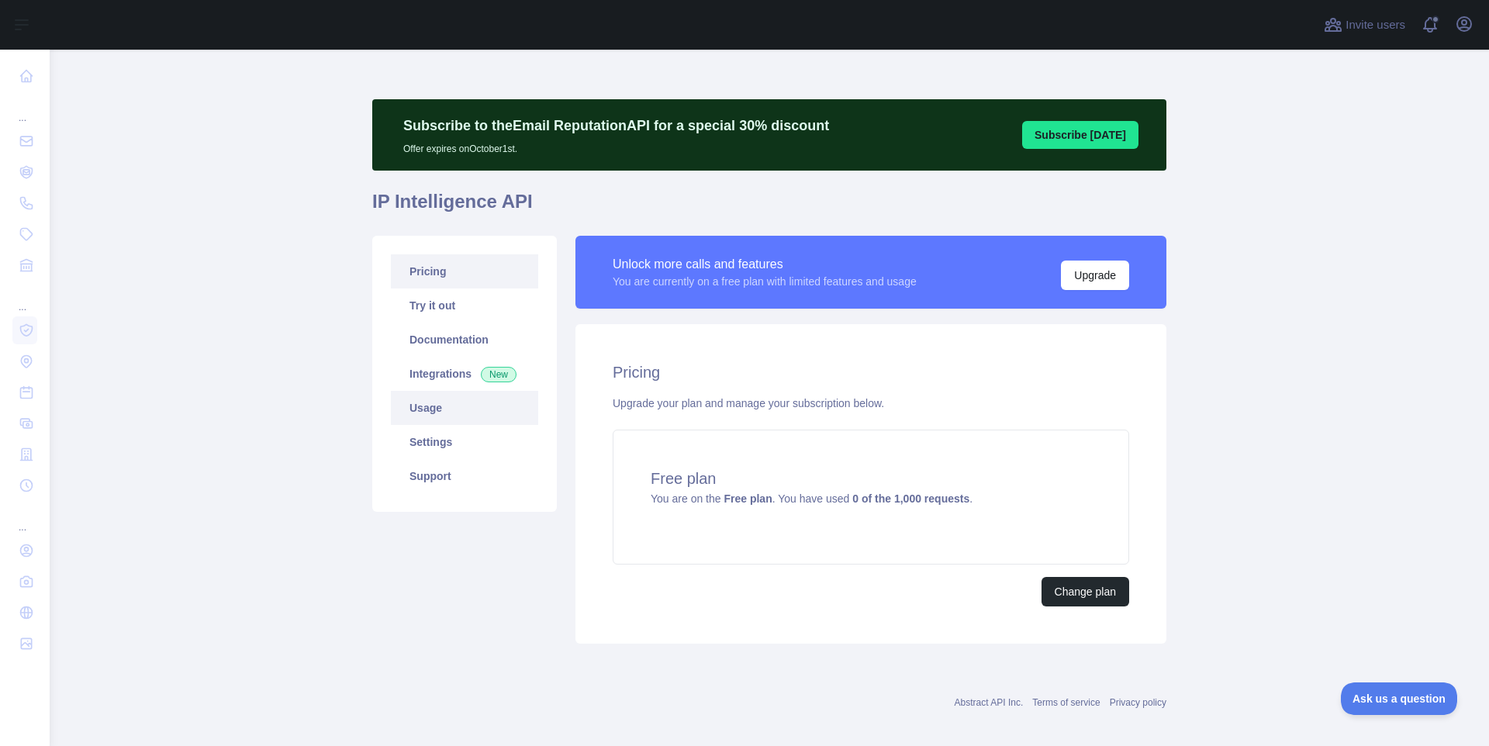
click at [424, 405] on link "Usage" at bounding box center [464, 408] width 147 height 34
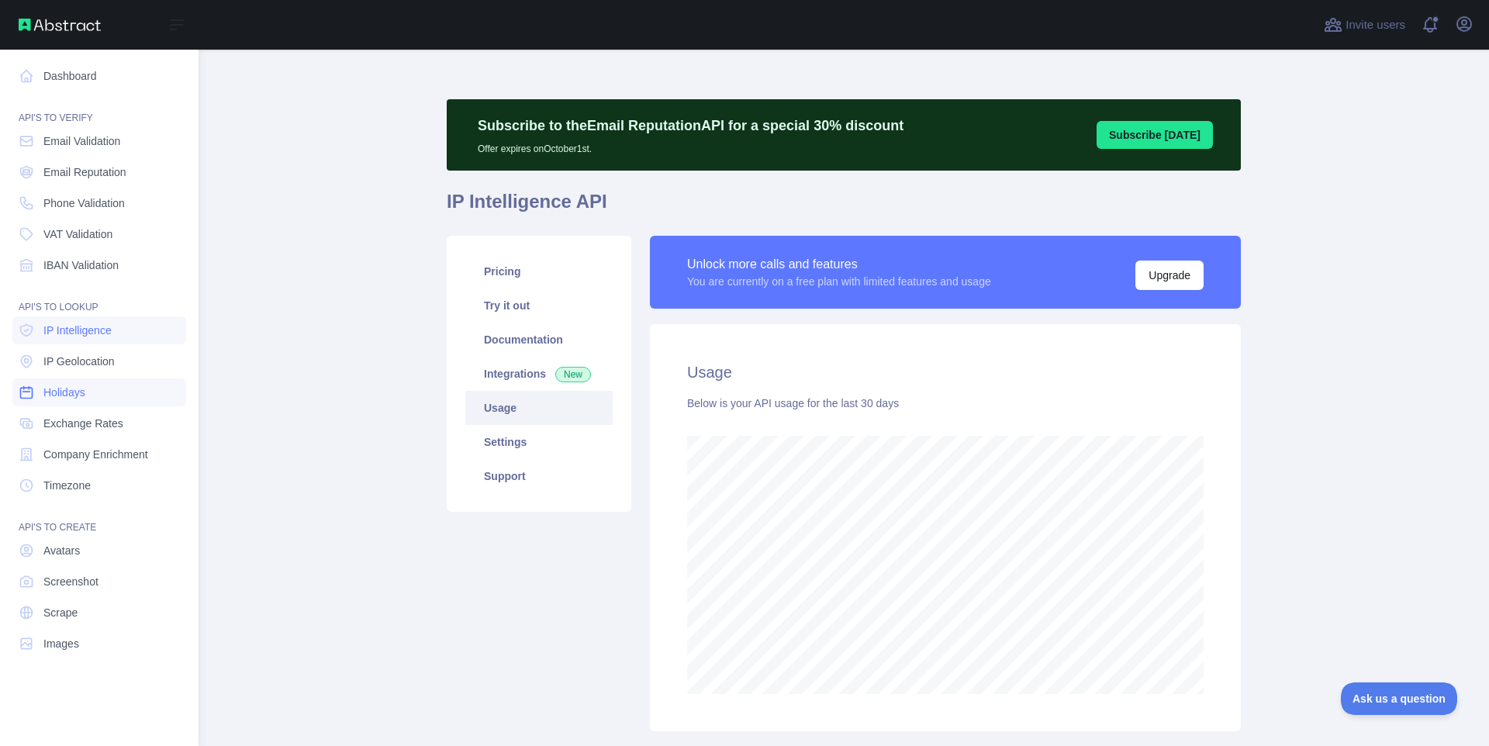
scroll to position [774606, 774024]
click at [95, 396] on link "Holidays" at bounding box center [99, 392] width 174 height 28
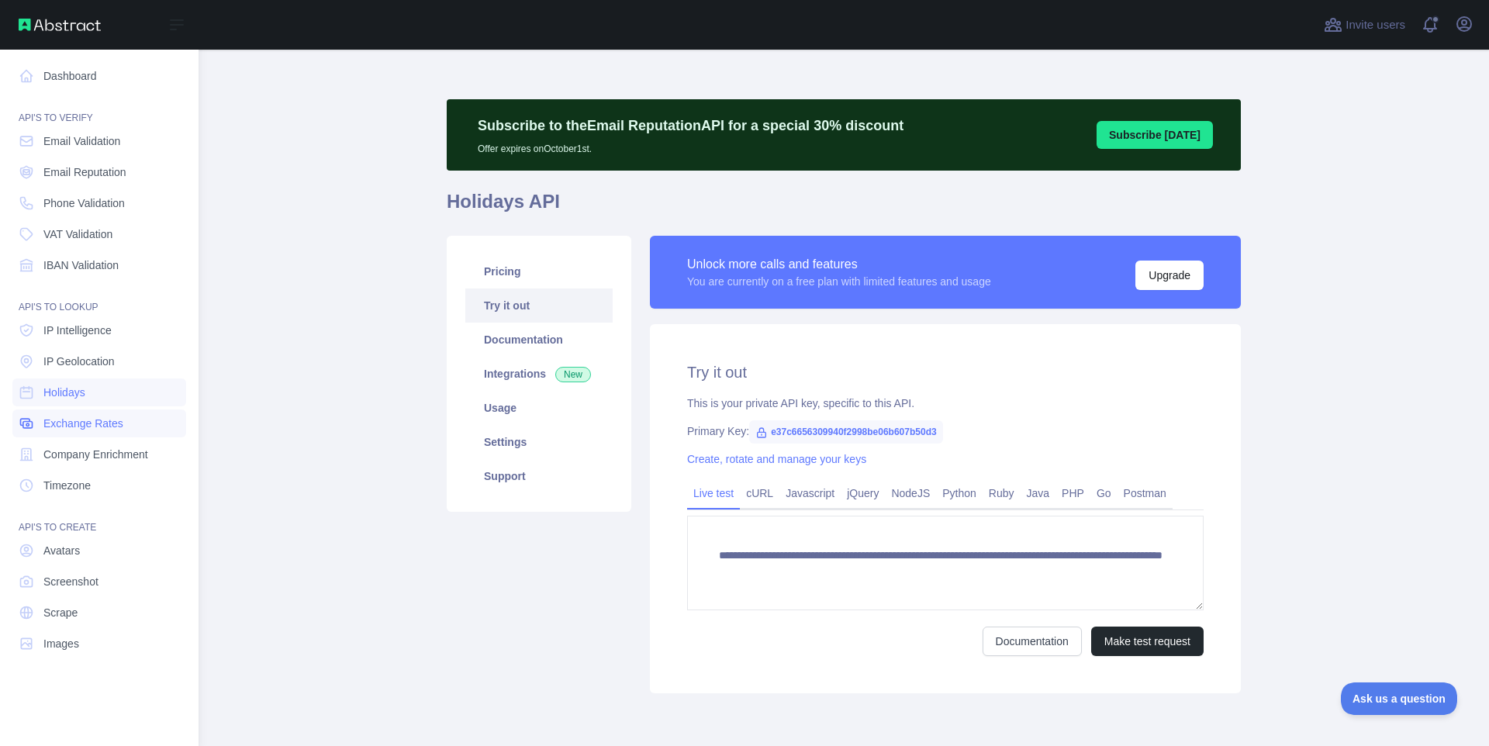
click at [98, 430] on span "Exchange Rates" at bounding box center [83, 424] width 80 height 16
click at [98, 492] on link "Timezone" at bounding box center [99, 485] width 174 height 28
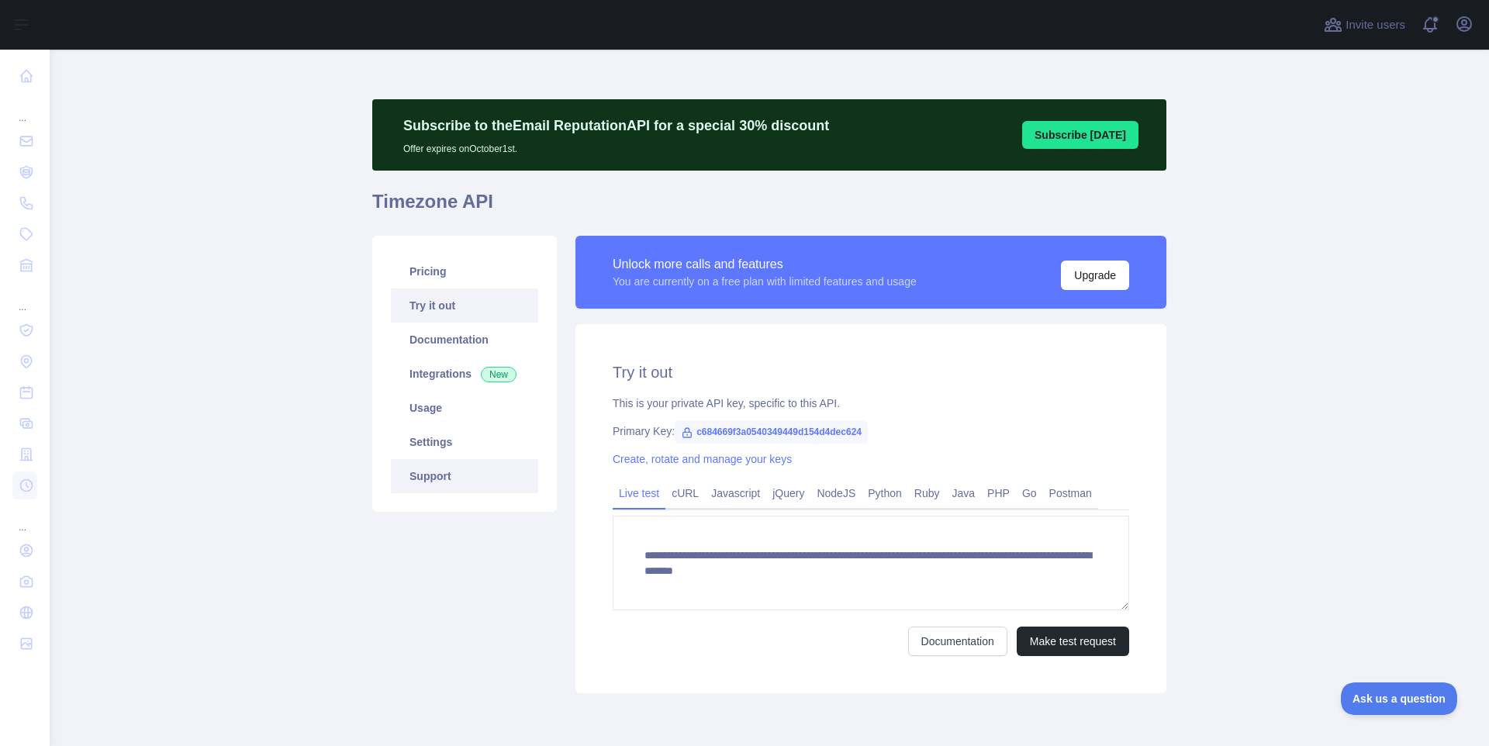
click at [455, 476] on link "Support" at bounding box center [464, 476] width 147 height 34
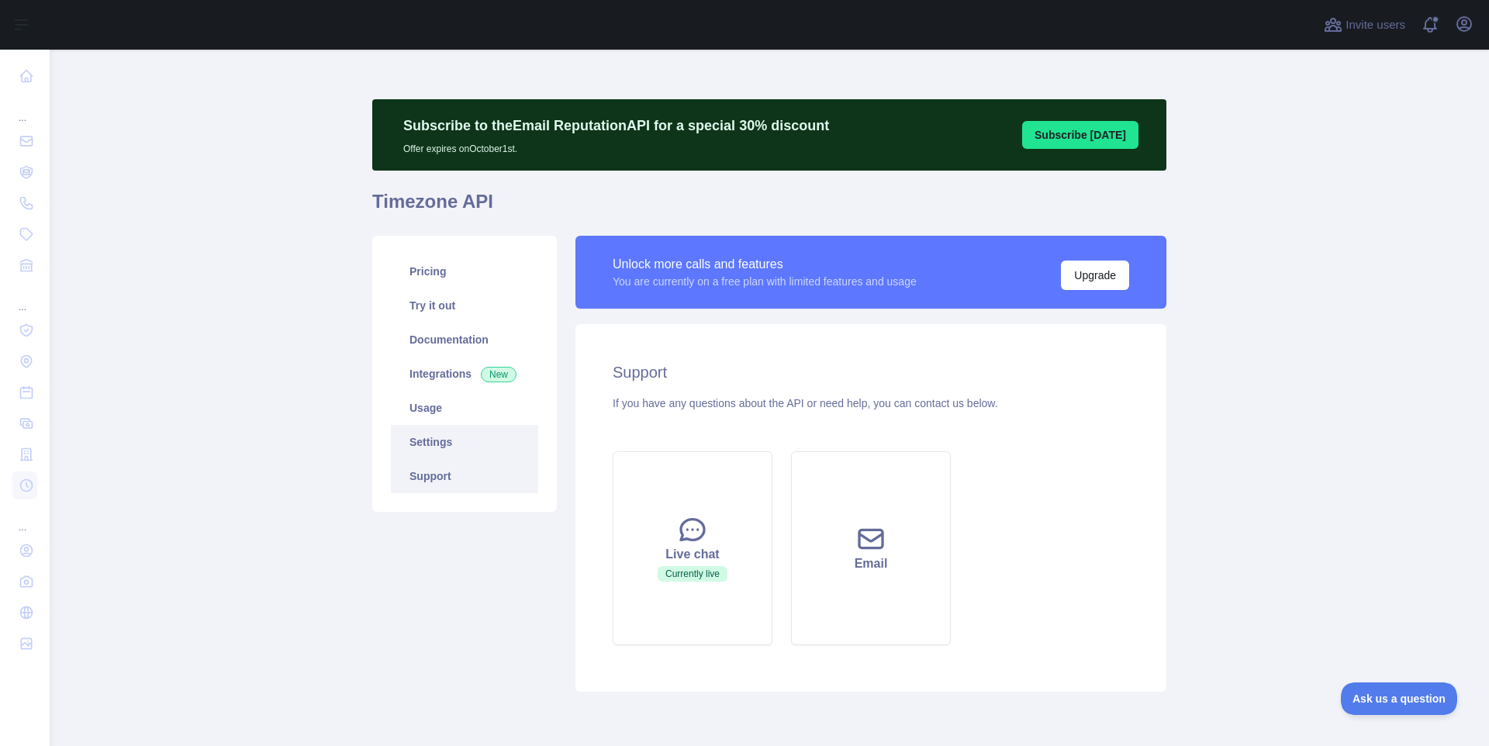
click at [449, 449] on link "Settings" at bounding box center [464, 442] width 147 height 34
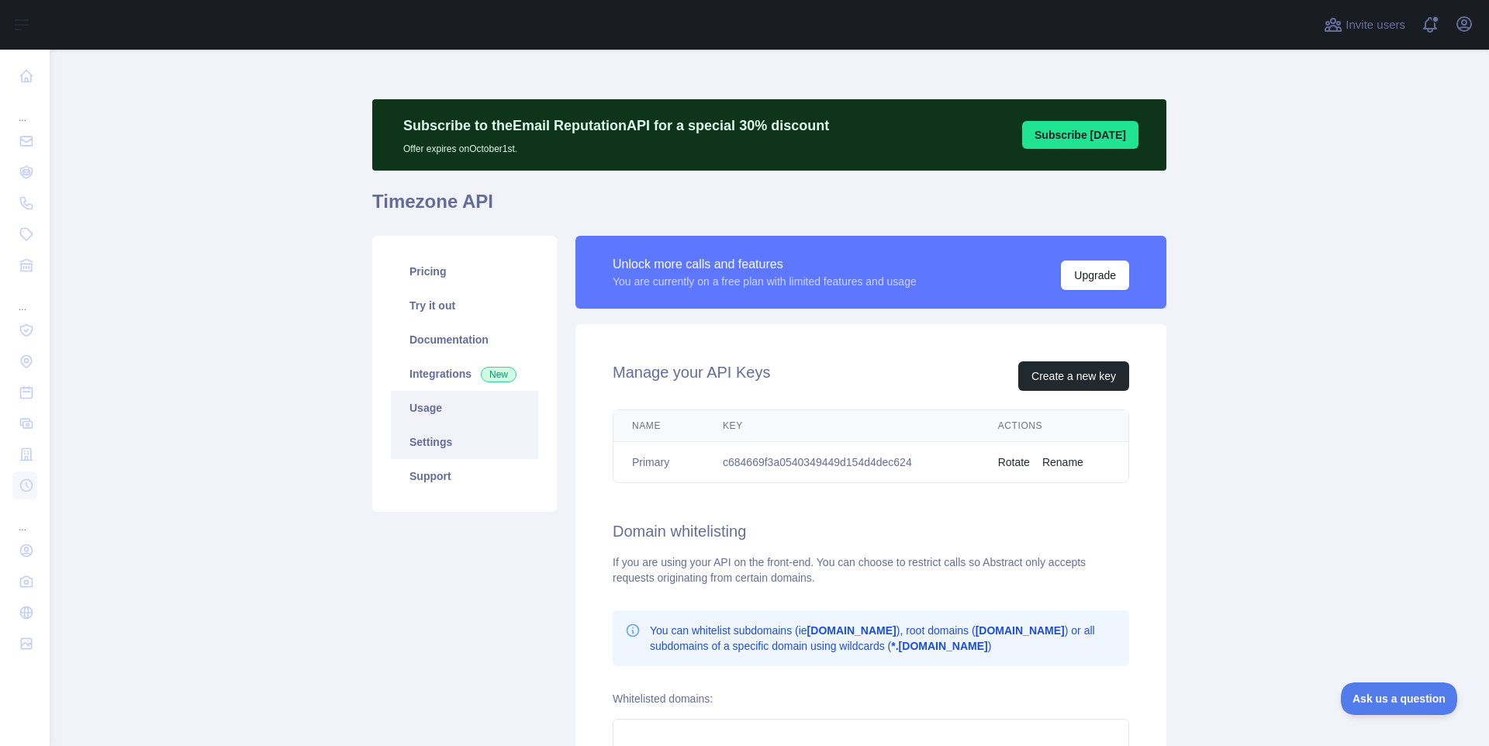
click at [442, 423] on link "Usage" at bounding box center [464, 408] width 147 height 34
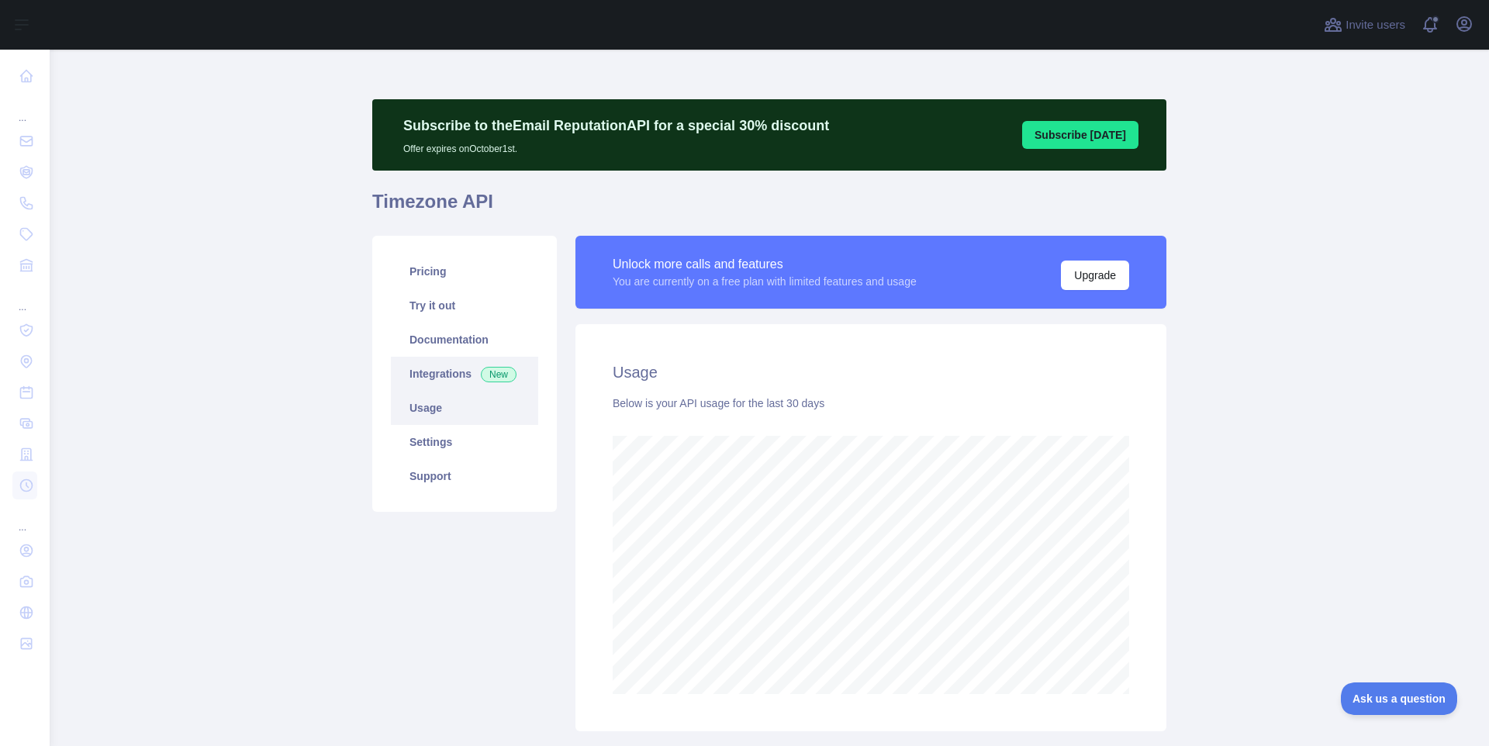
scroll to position [696, 1427]
click at [432, 372] on link "Integrations New" at bounding box center [464, 374] width 147 height 34
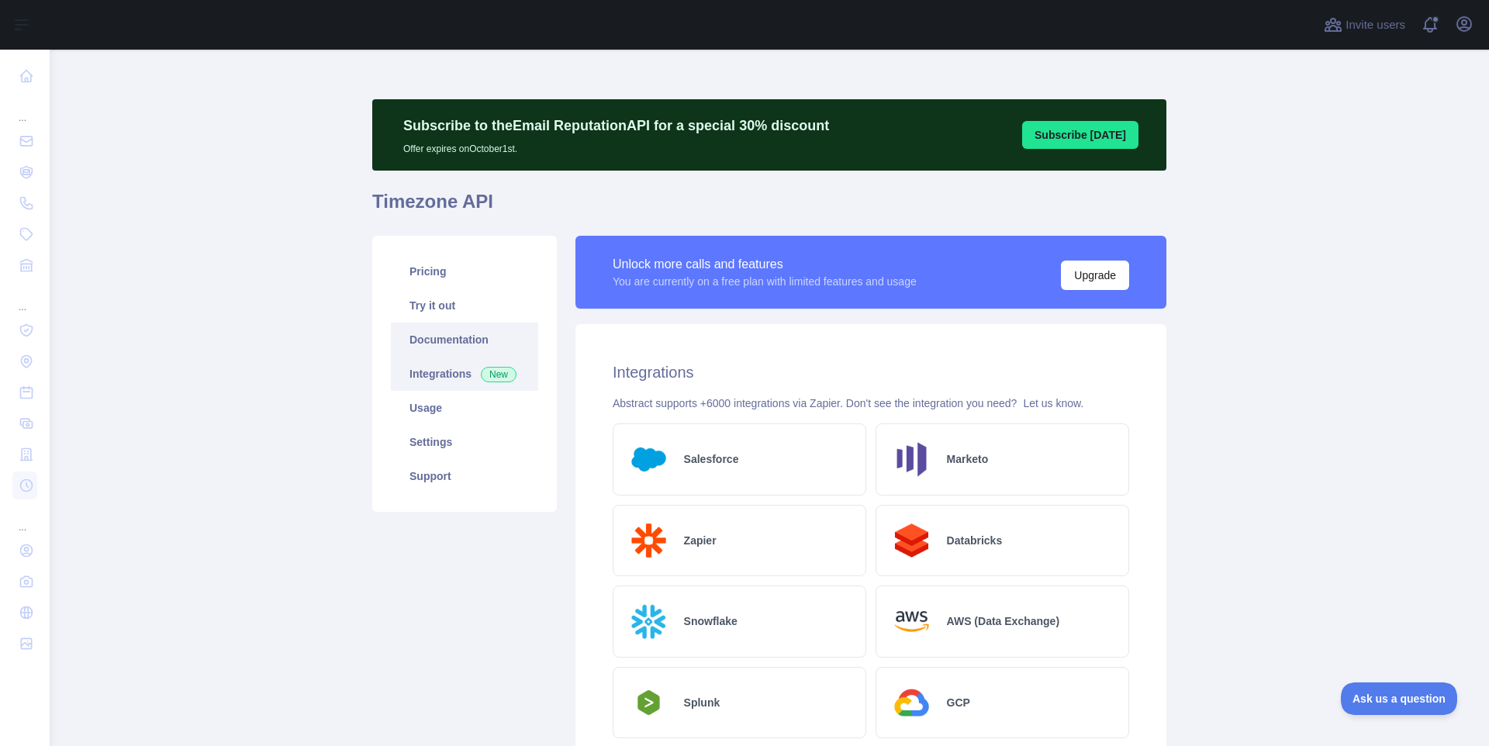
click at [440, 334] on link "Documentation" at bounding box center [464, 340] width 147 height 34
click at [440, 336] on link "Documentation" at bounding box center [464, 340] width 147 height 34
click at [443, 258] on link "Pricing" at bounding box center [464, 271] width 147 height 34
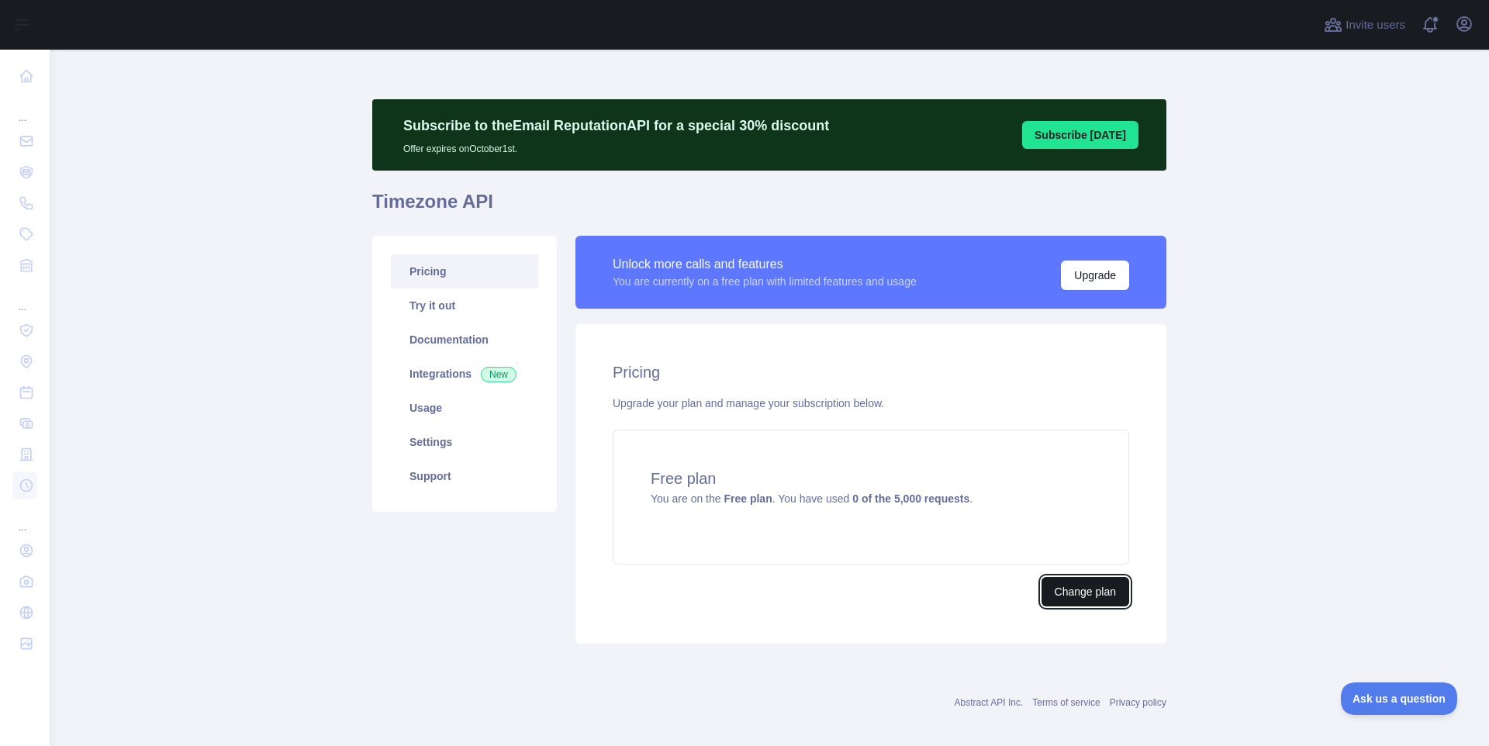
click at [1074, 589] on button "Change plan" at bounding box center [1085, 591] width 88 height 29
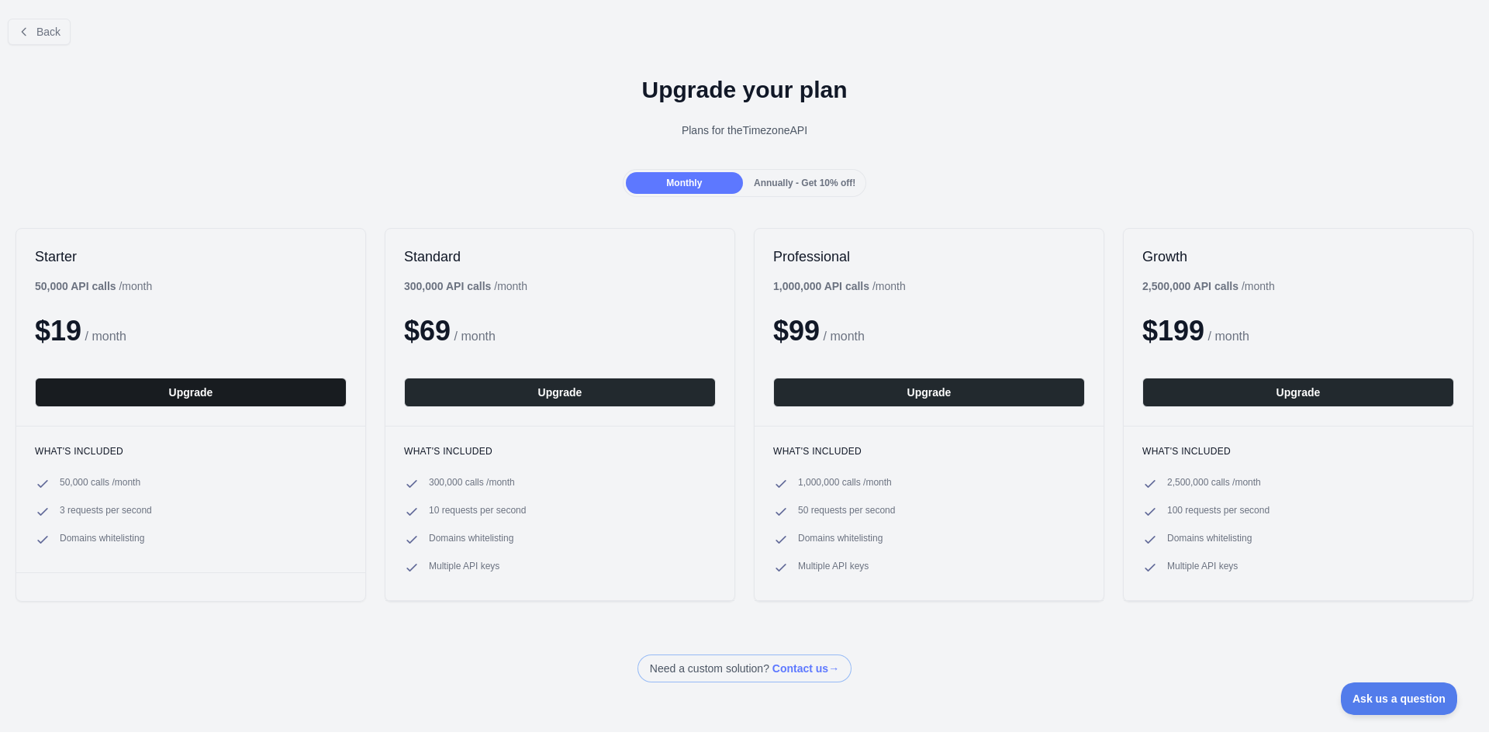
click at [278, 395] on button "Upgrade" at bounding box center [191, 392] width 312 height 29
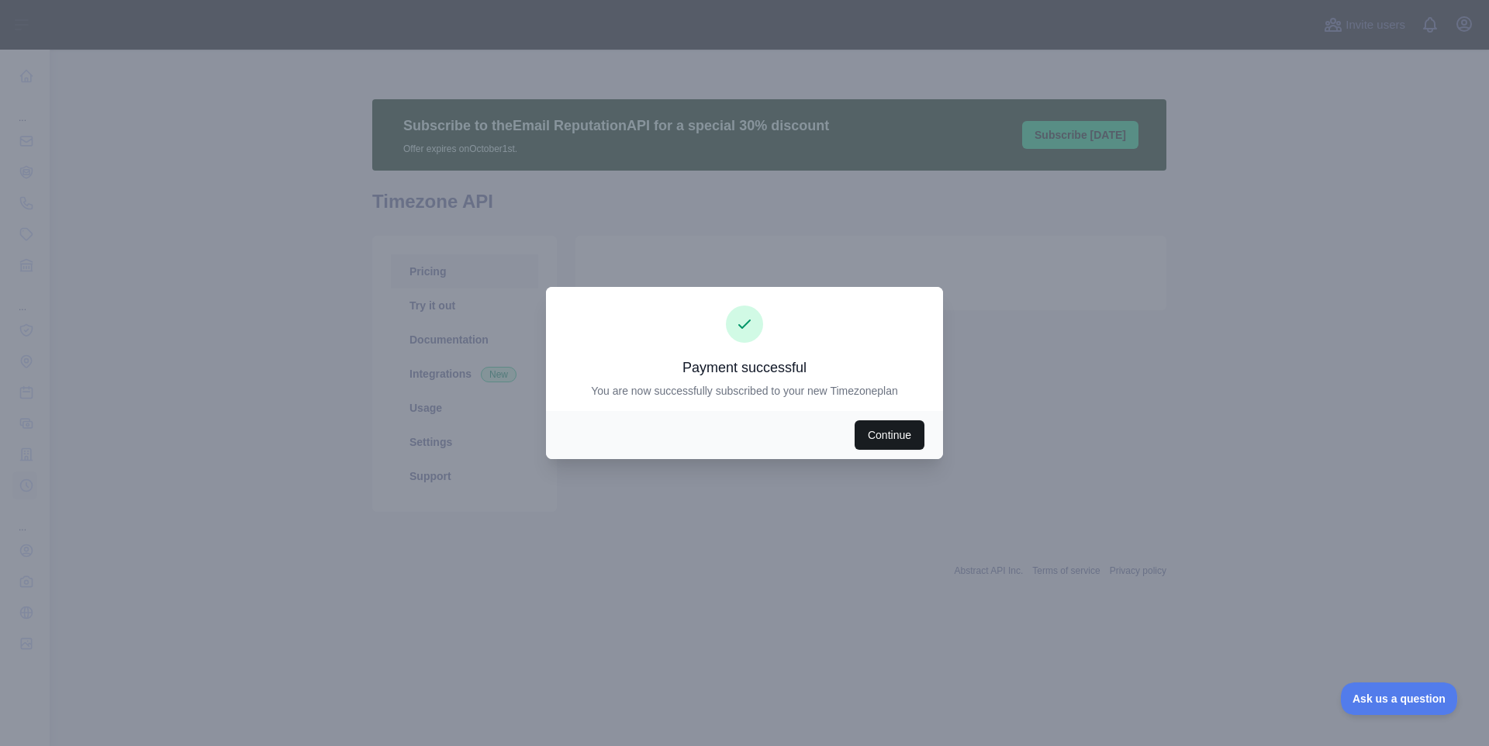
click at [901, 447] on button "Continue" at bounding box center [889, 434] width 70 height 29
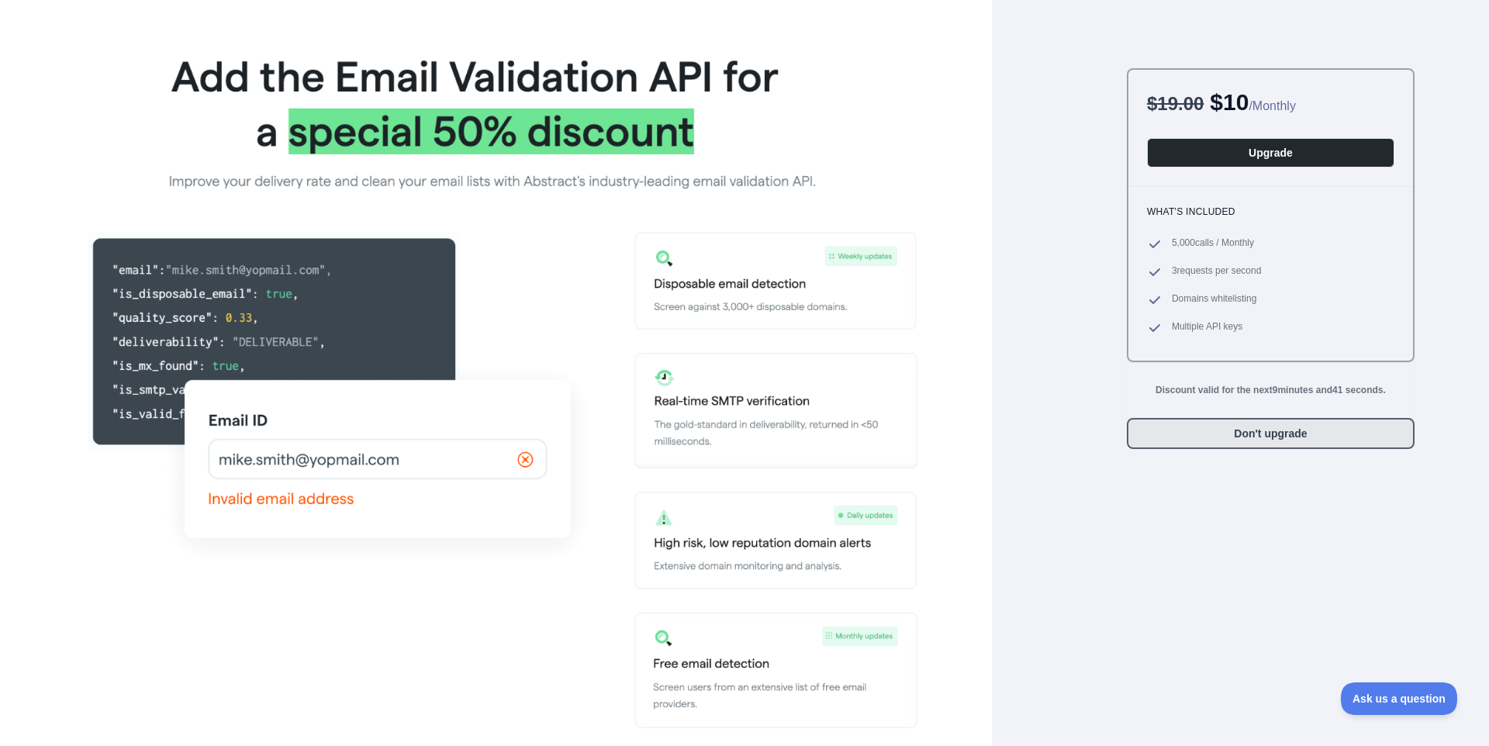
click at [1259, 440] on button "Don't upgrade" at bounding box center [1271, 433] width 288 height 31
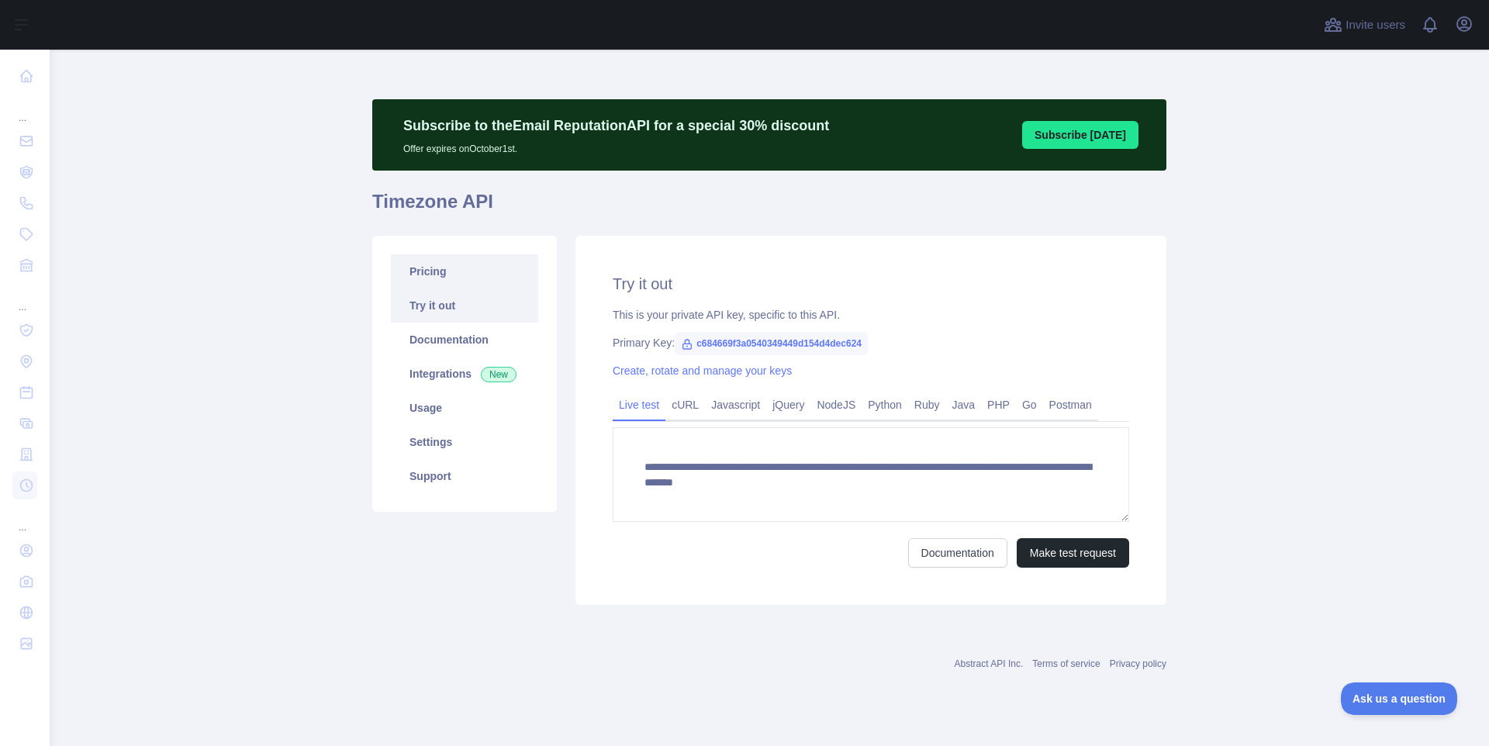
click at [464, 269] on link "Pricing" at bounding box center [464, 271] width 147 height 34
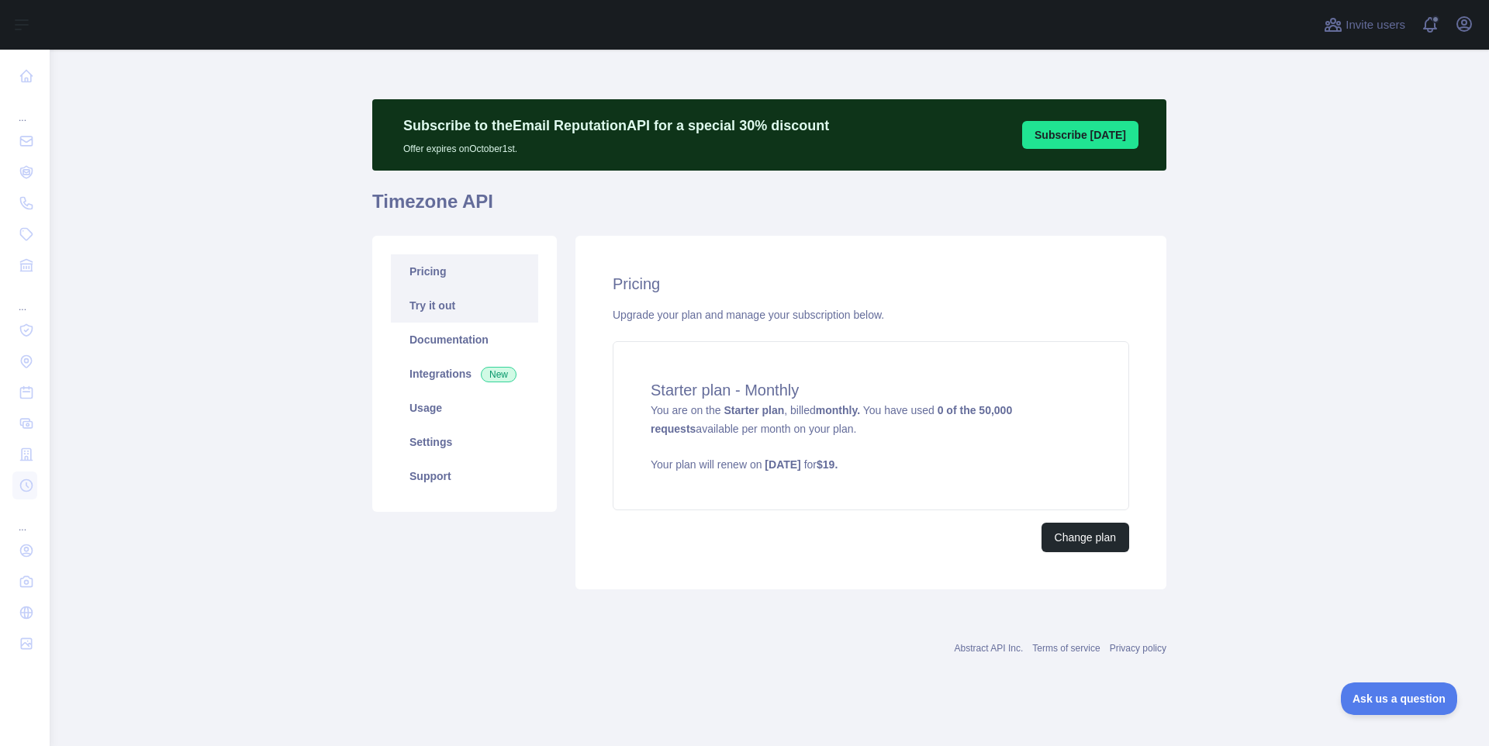
click at [500, 309] on link "Try it out" at bounding box center [464, 305] width 147 height 34
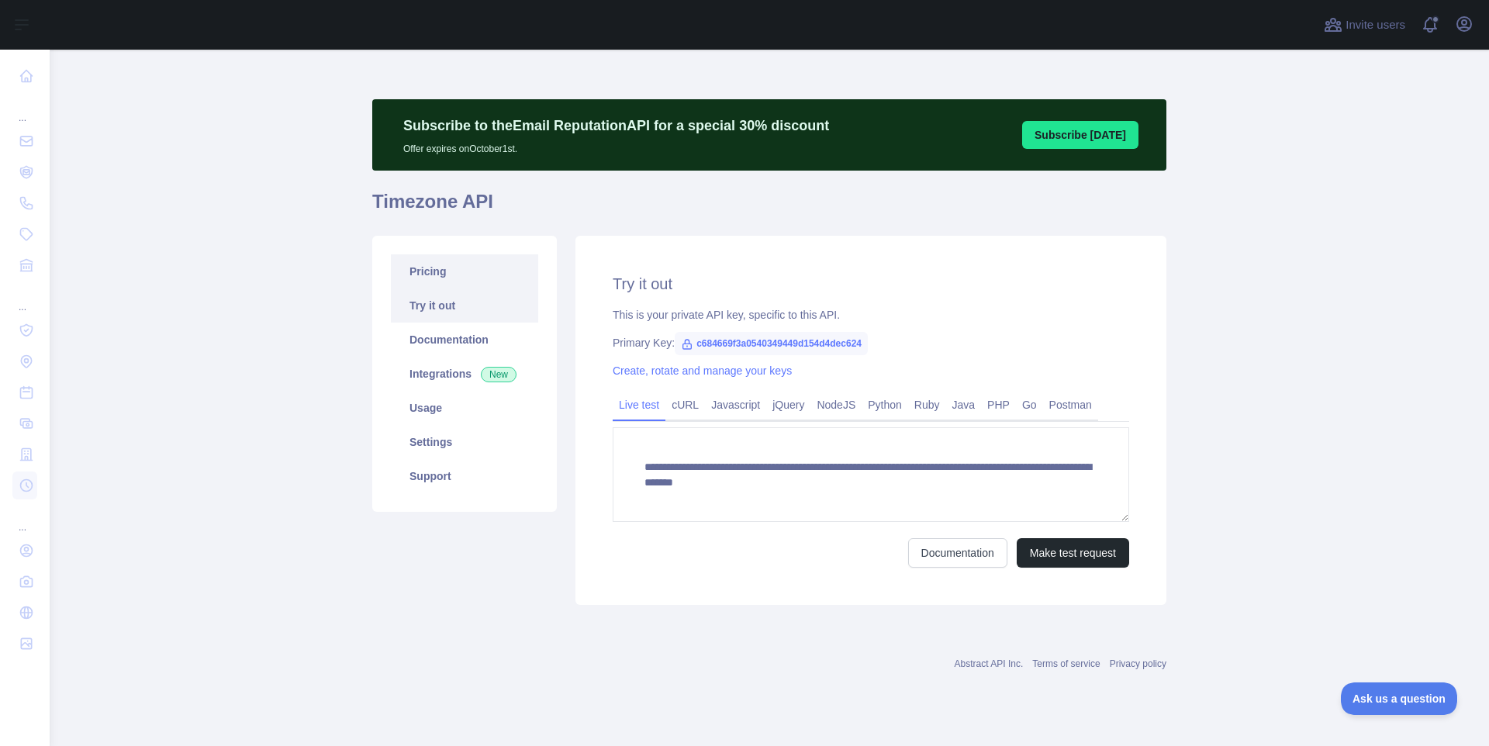
click at [464, 271] on link "Pricing" at bounding box center [464, 271] width 147 height 34
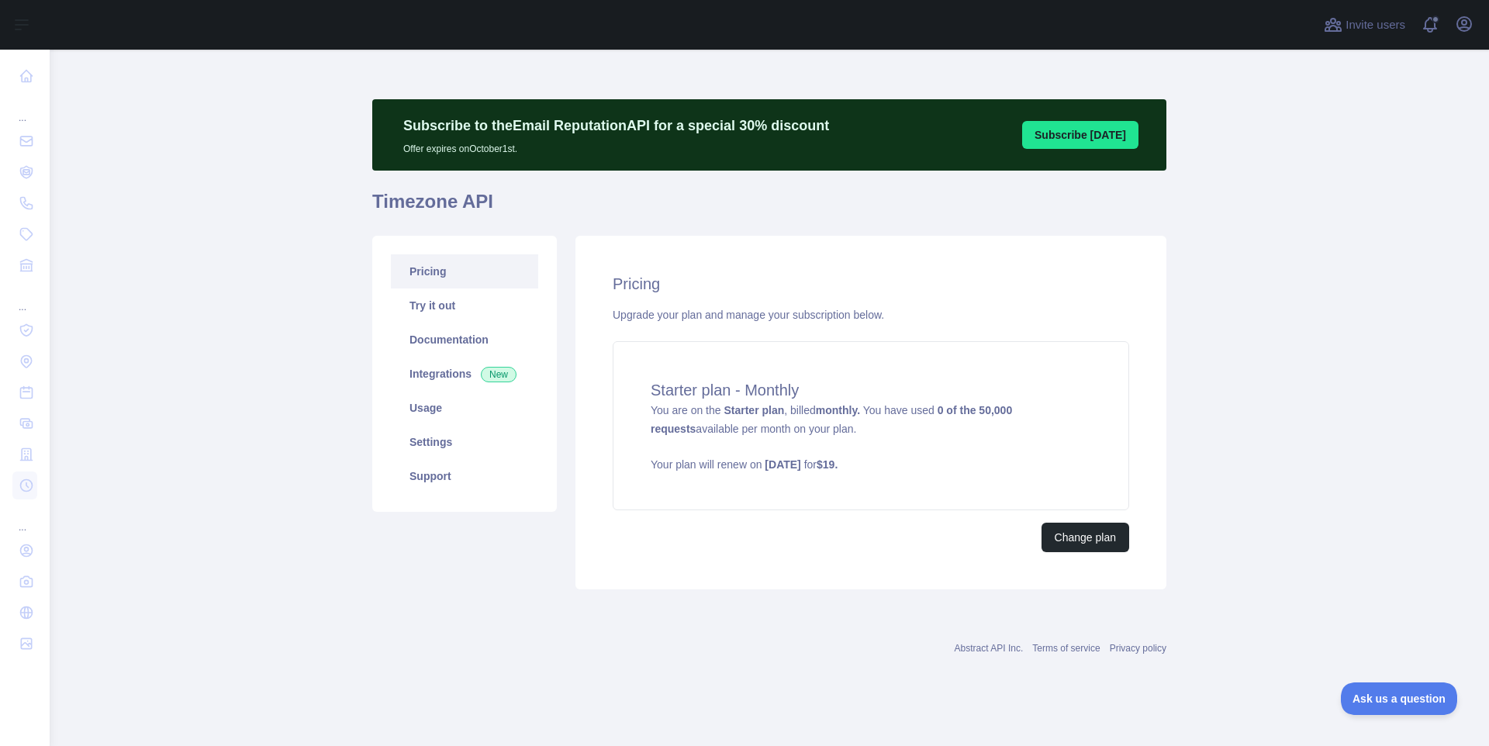
click at [1285, 479] on main "Subscribe to the Email Reputation API for a special 30 % discount Offer expires…" at bounding box center [769, 398] width 1439 height 696
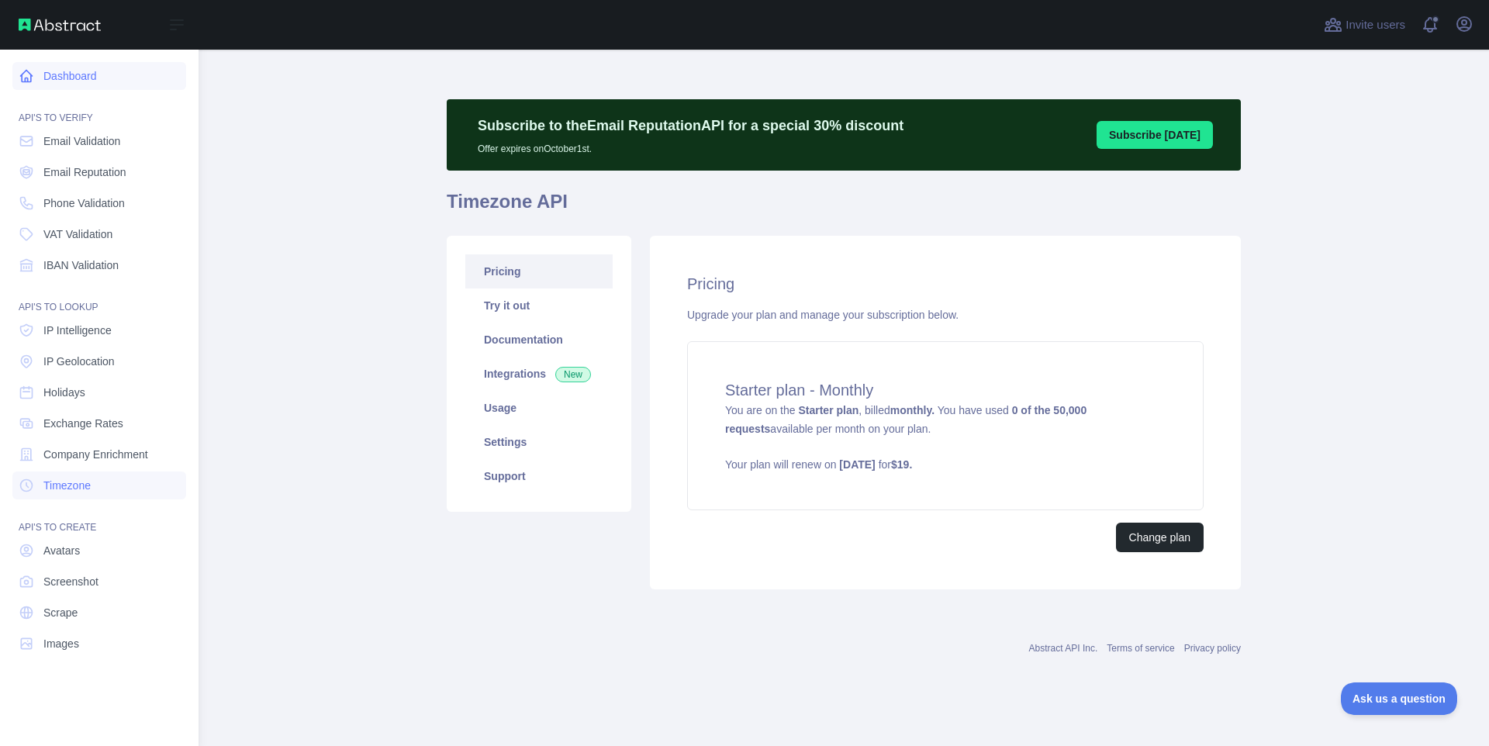
click at [42, 70] on link "Dashboard" at bounding box center [99, 76] width 174 height 28
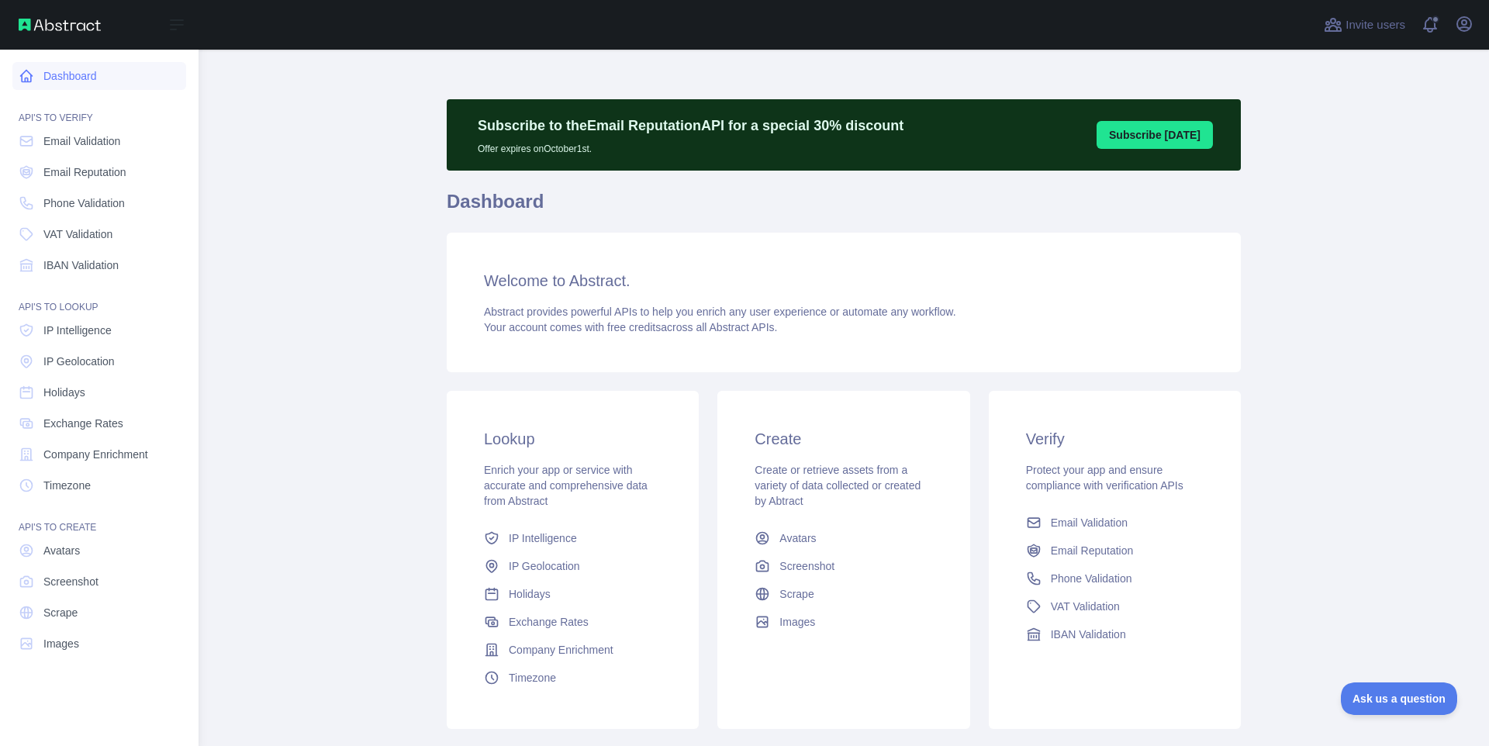
click at [43, 85] on link "Dashboard" at bounding box center [99, 76] width 174 height 28
